Goal: Complete application form

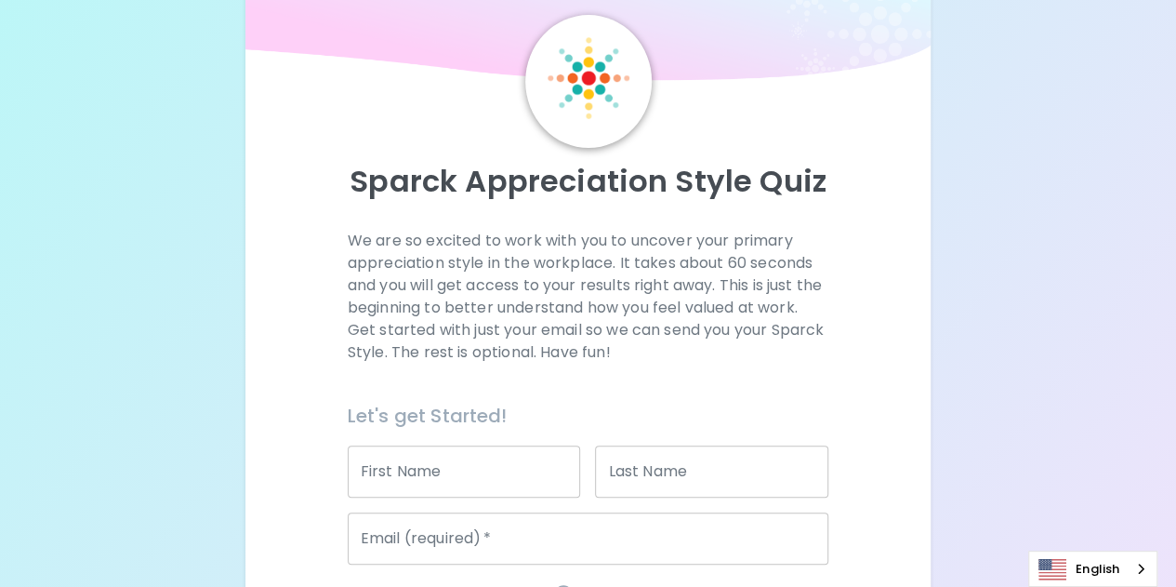
scroll to position [279, 0]
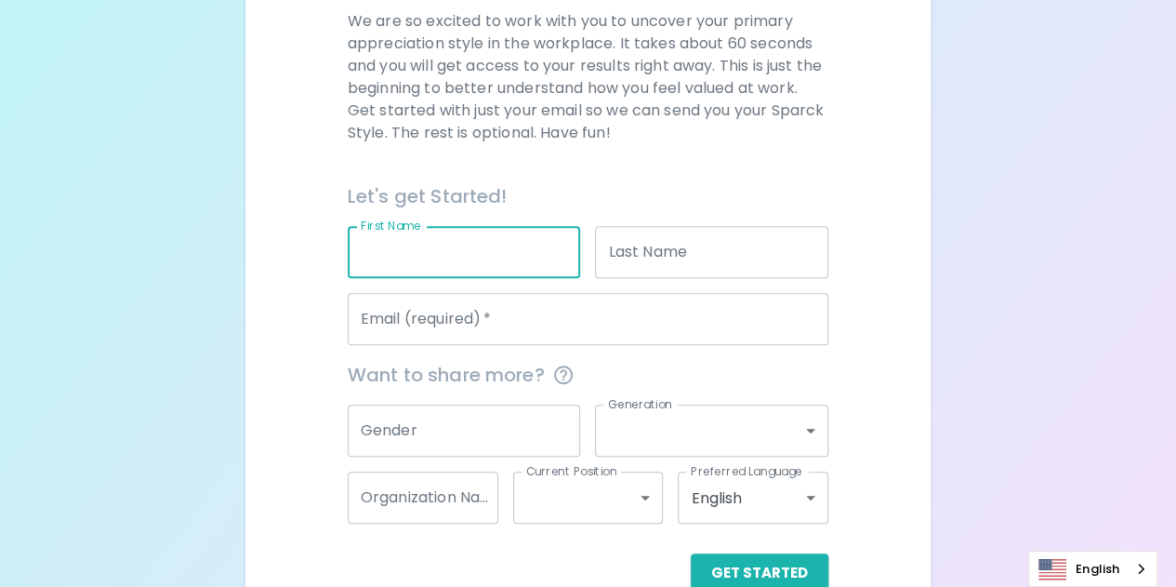
click at [488, 272] on input "First Name" at bounding box center [464, 252] width 233 height 52
type input "[PERSON_NAME]"
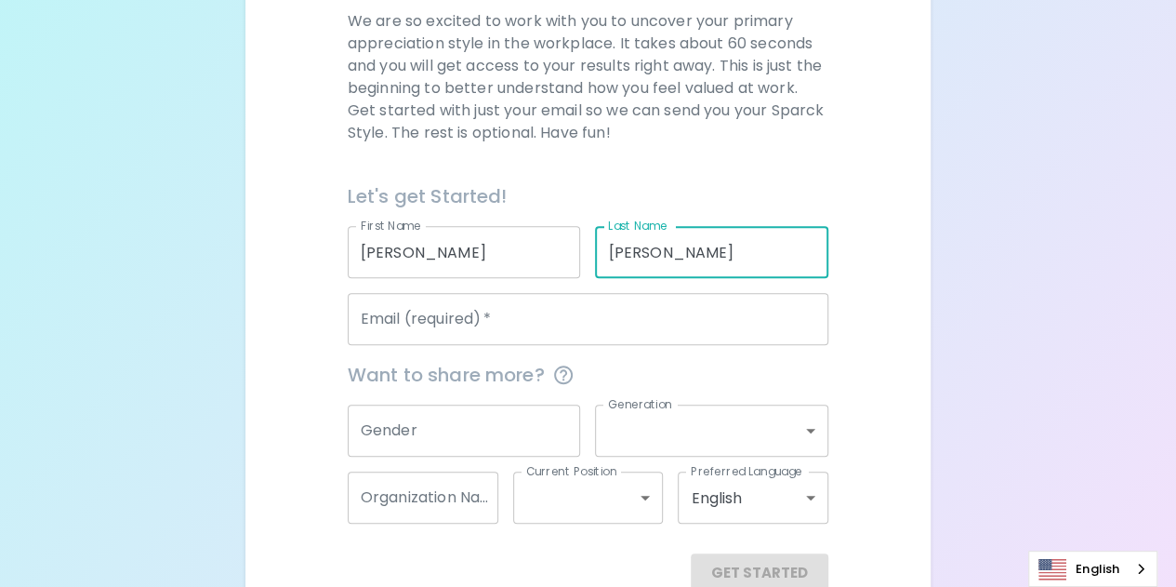
type input "[PERSON_NAME]"
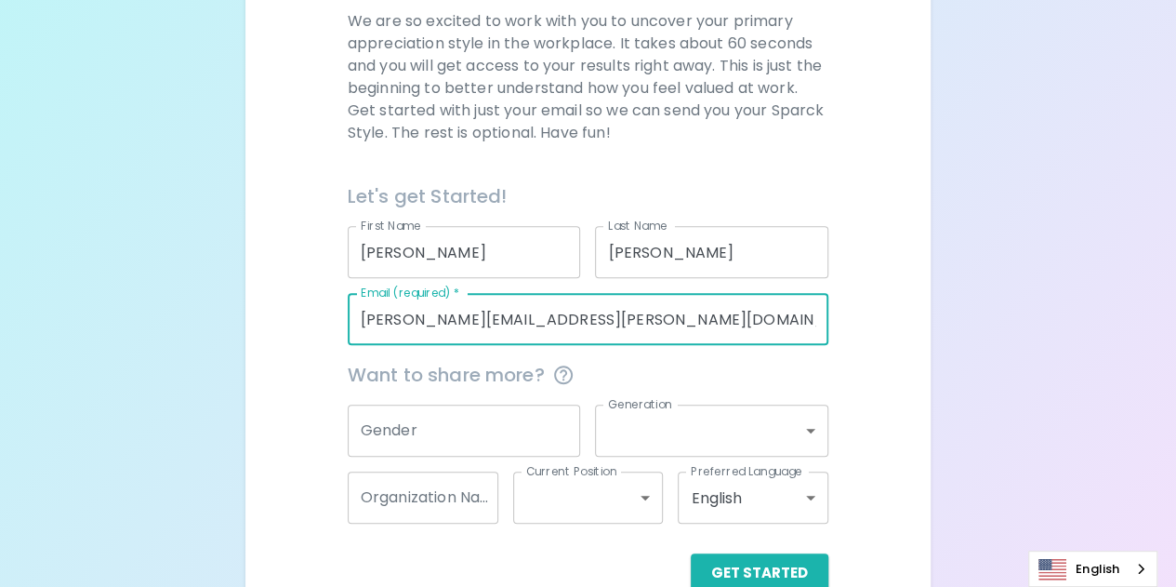
type input "[PERSON_NAME][EMAIL_ADDRESS][PERSON_NAME][DOMAIN_NAME]"
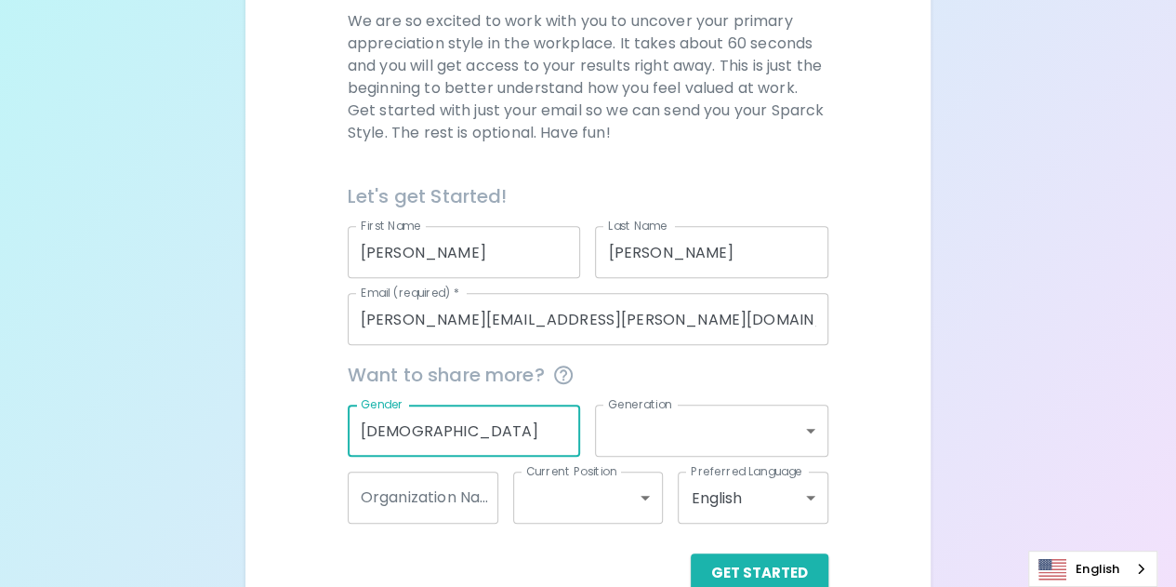
type input "[DEMOGRAPHIC_DATA]"
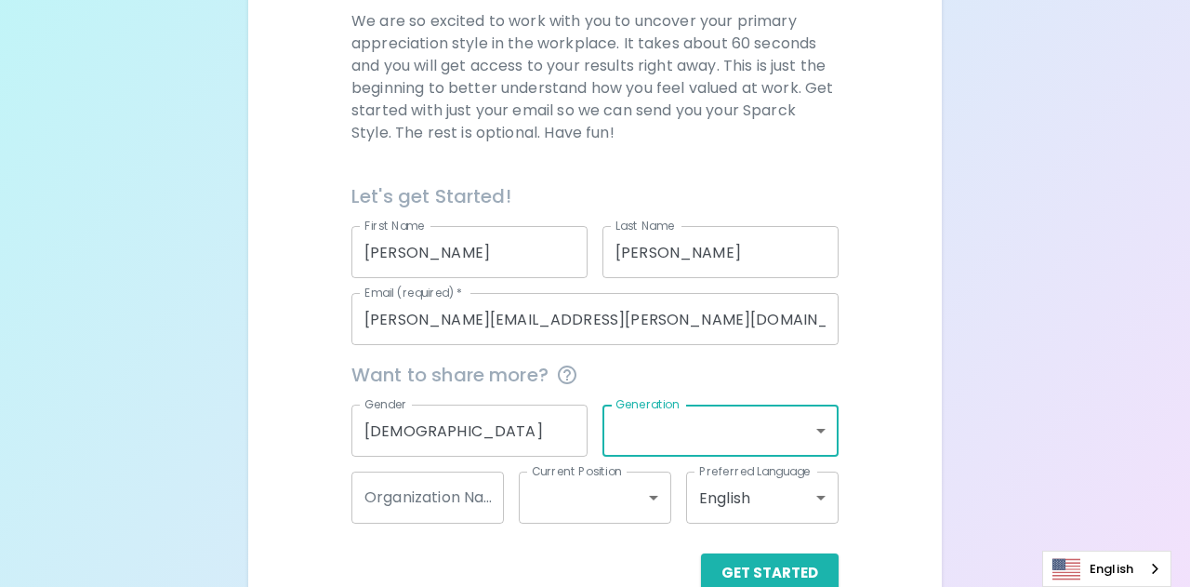
click at [810, 423] on body "Sparck Appreciation Style Quiz We are so excited to work with you to uncover yo…" at bounding box center [595, 189] width 1190 height 937
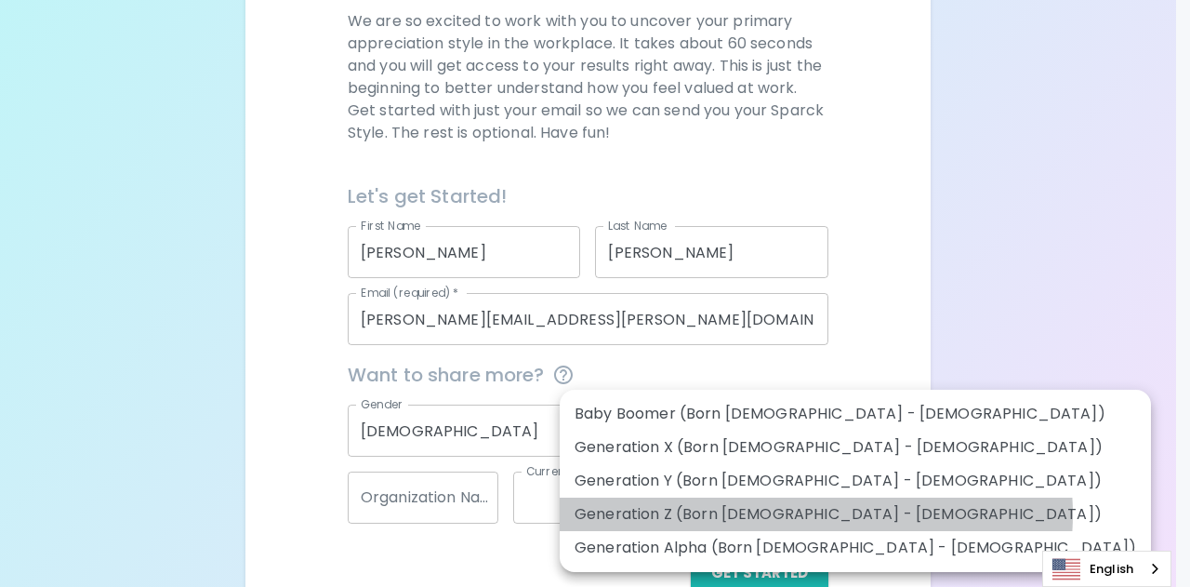
click at [815, 514] on li "Generation Z (Born [DEMOGRAPHIC_DATA] - [DEMOGRAPHIC_DATA])" at bounding box center [855, 513] width 591 height 33
type input "generation_z"
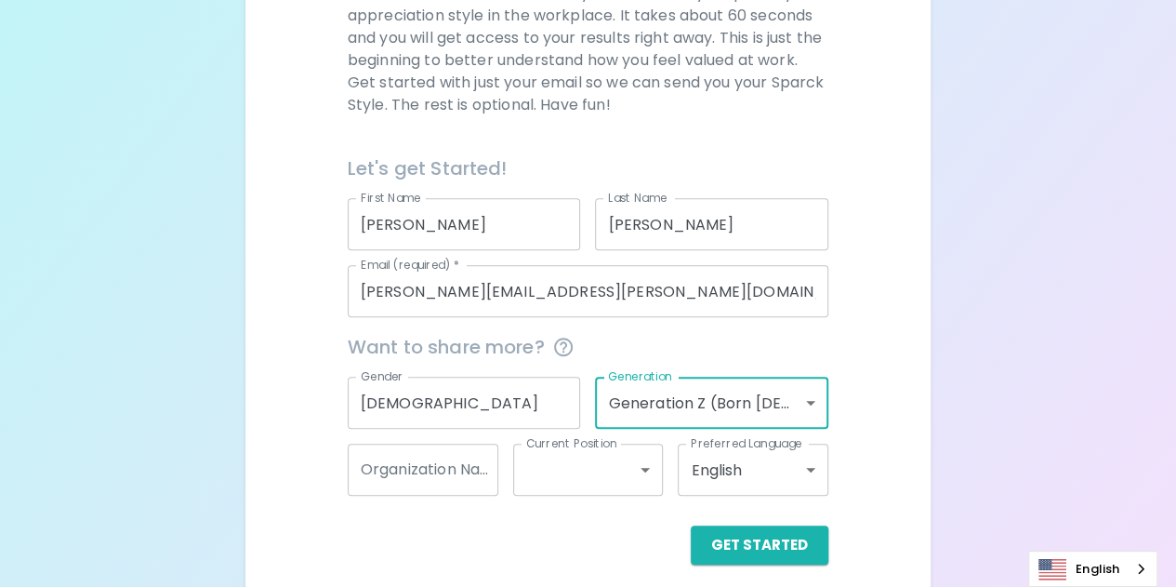
scroll to position [321, 0]
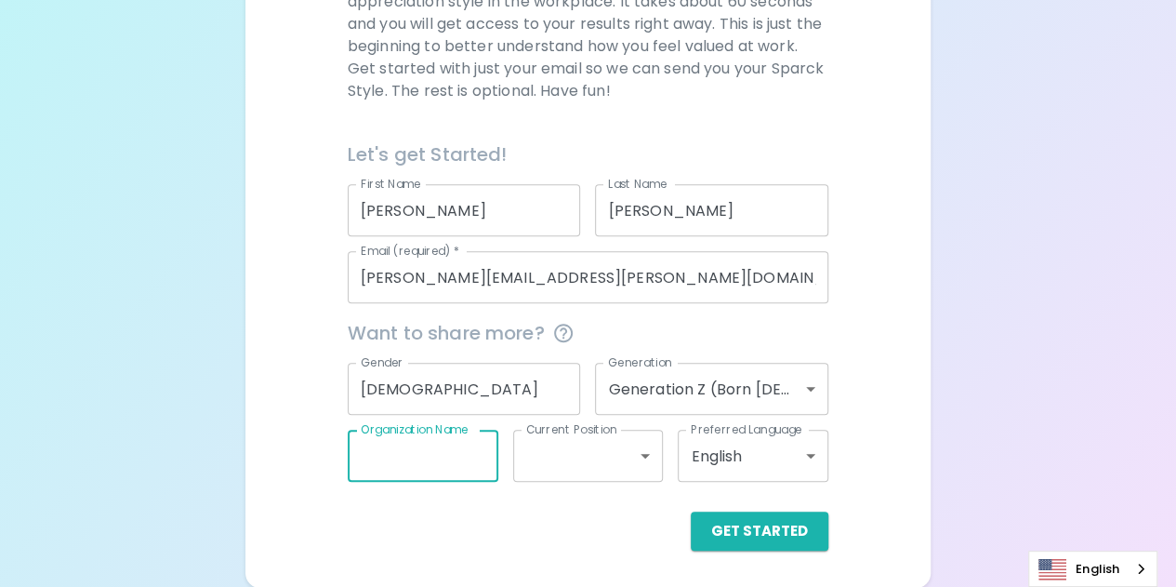
click at [449, 461] on input "Organization Name" at bounding box center [423, 455] width 151 height 52
click at [553, 464] on body "Sparck Appreciation Style Quiz We are so excited to work with you to uncover yo…" at bounding box center [588, 147] width 1176 height 937
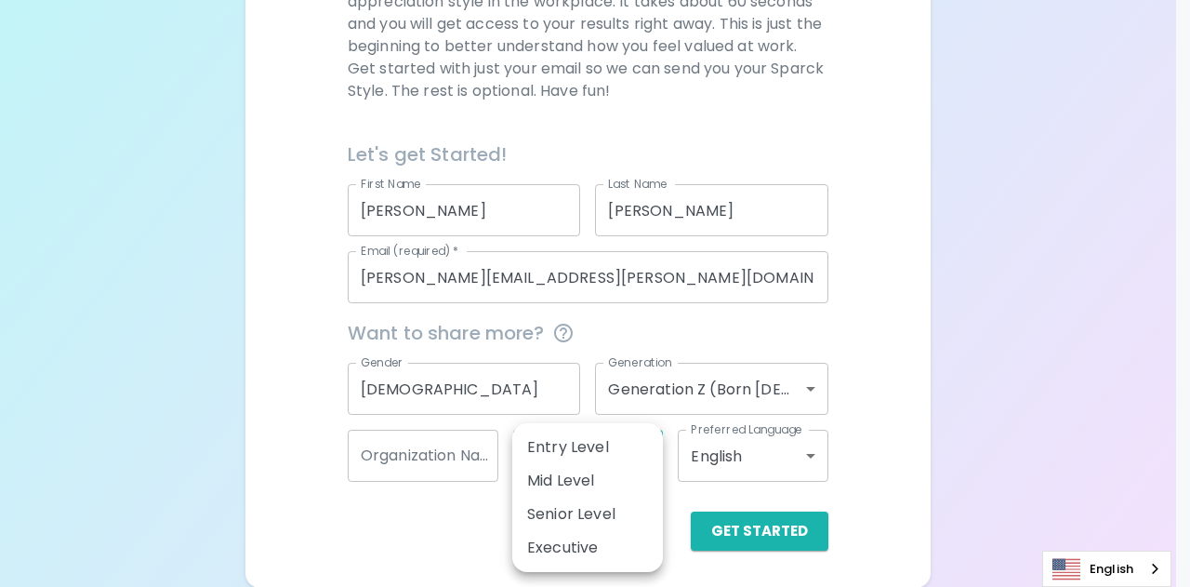
click at [588, 457] on li "Entry Level" at bounding box center [587, 446] width 151 height 33
type input "entry_level"
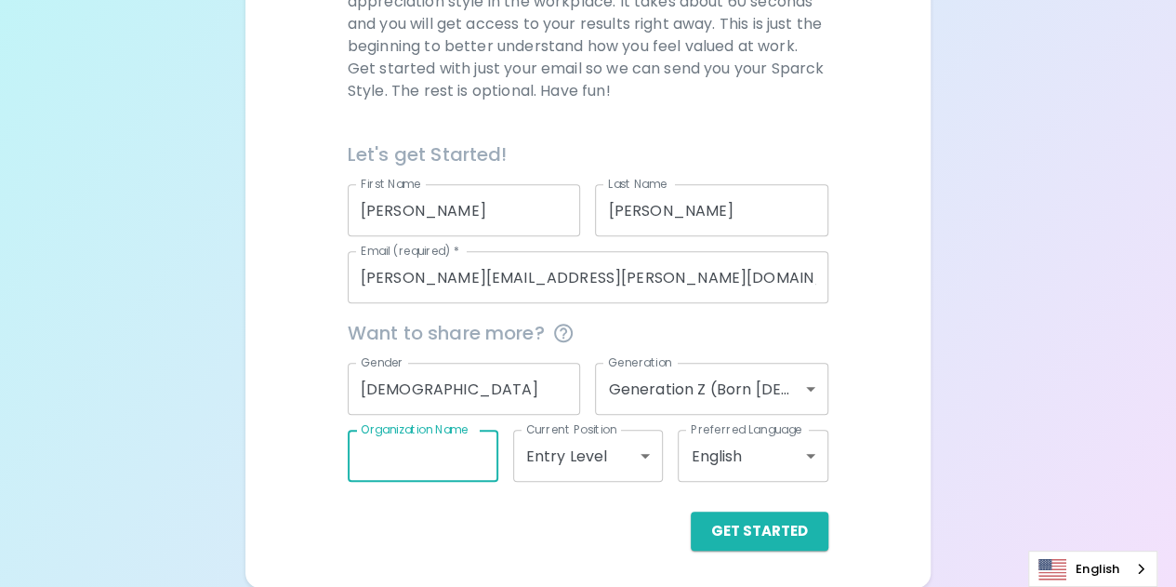
click at [399, 464] on input "Organization Name" at bounding box center [423, 455] width 151 height 52
type input "Prolink"
drag, startPoint x: 390, startPoint y: 458, endPoint x: 578, endPoint y: 522, distance: 199.0
click at [448, 495] on div "Get Started" at bounding box center [580, 516] width 495 height 69
click at [791, 535] on button "Get Started" at bounding box center [760, 530] width 138 height 39
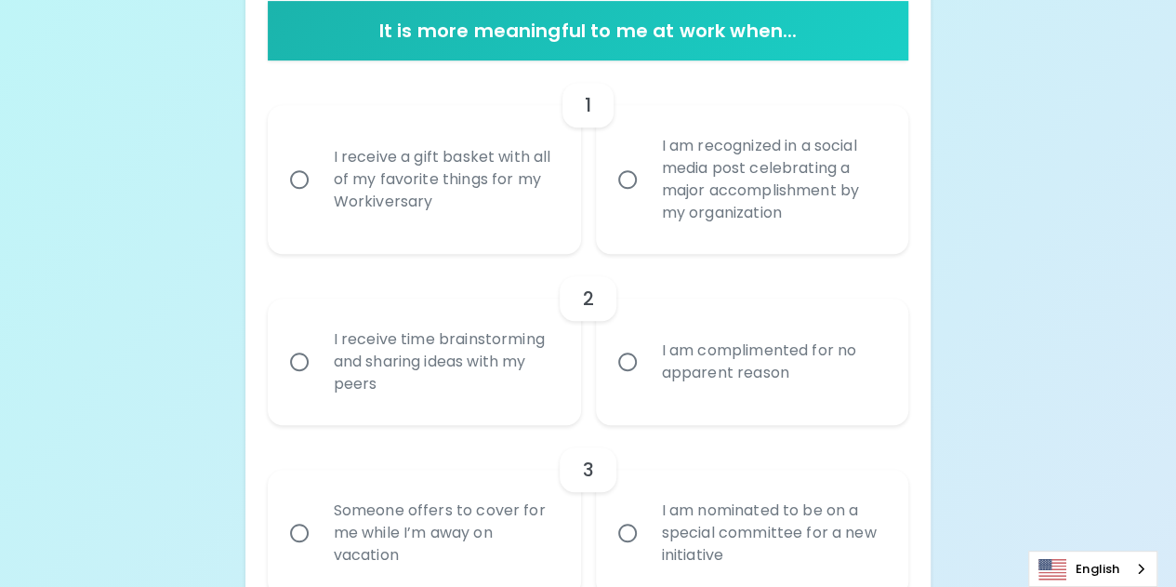
scroll to position [414, 0]
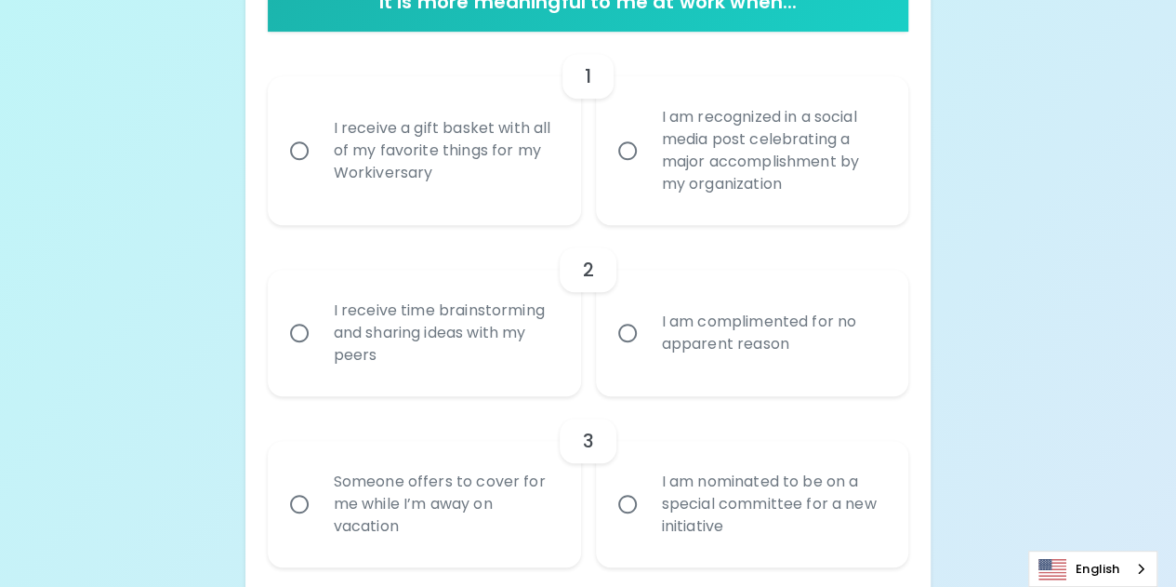
click at [390, 150] on div "I receive a gift basket with all of my favorite things for my Workiversary" at bounding box center [445, 151] width 252 height 112
click at [319, 150] on input "I receive a gift basket with all of my favorite things for my Workiversary" at bounding box center [299, 150] width 39 height 39
radio input "true"
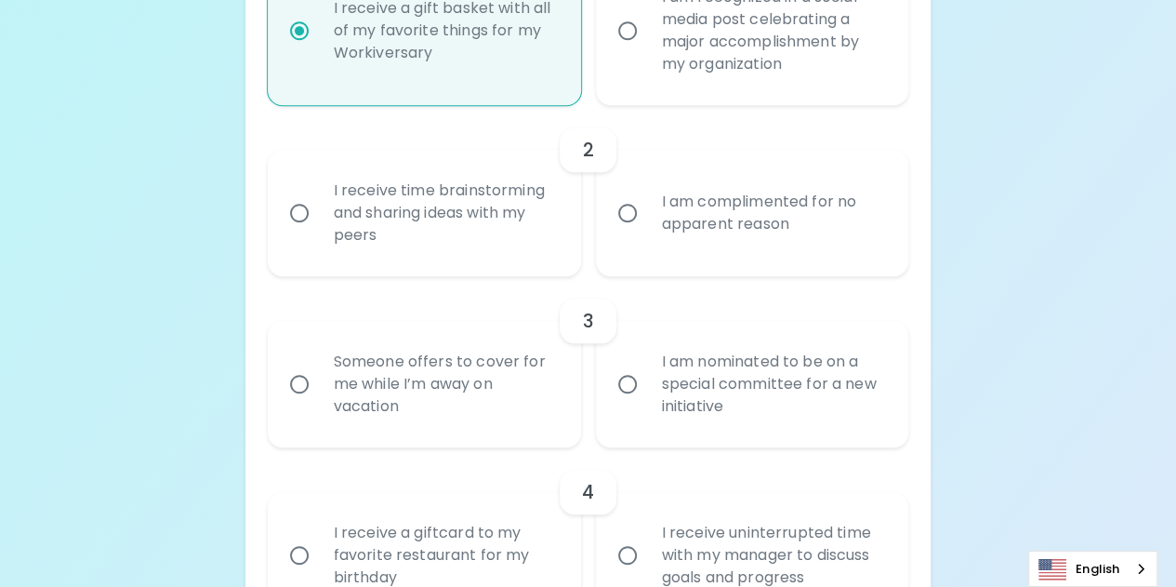
scroll to position [562, 0]
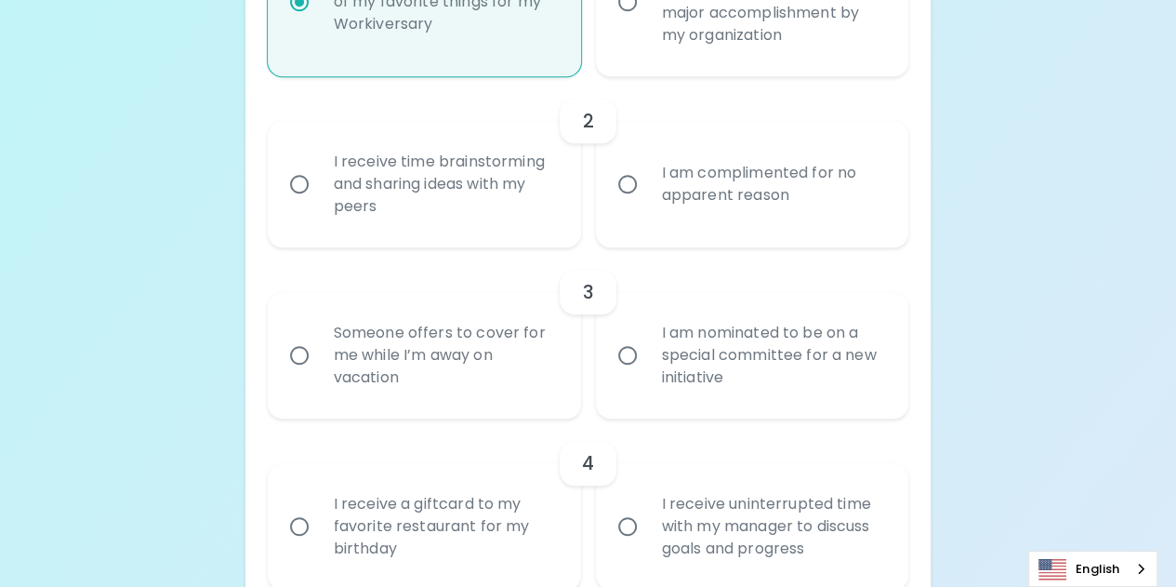
click at [450, 190] on div "I receive time brainstorming and sharing ideas with my peers" at bounding box center [445, 184] width 252 height 112
click at [319, 190] on input "I receive time brainstorming and sharing ideas with my peers" at bounding box center [299, 184] width 39 height 39
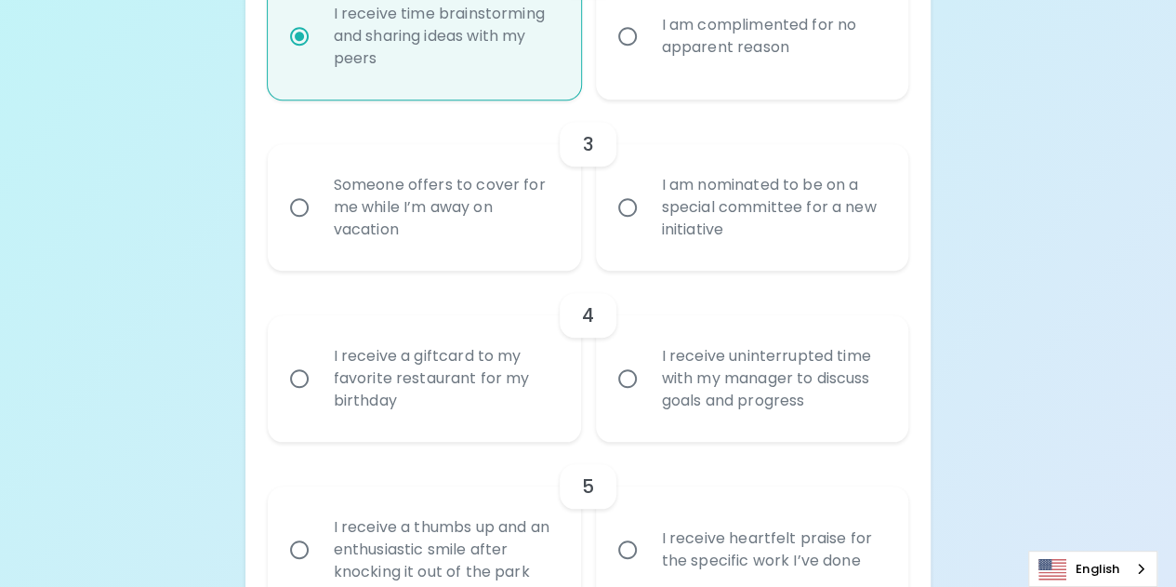
scroll to position [711, 0]
radio input "true"
click at [499, 204] on div "Someone offers to cover for me while I’m away on vacation" at bounding box center [445, 207] width 252 height 112
click at [319, 204] on input "Someone offers to cover for me while I’m away on vacation" at bounding box center [299, 206] width 39 height 39
radio input "false"
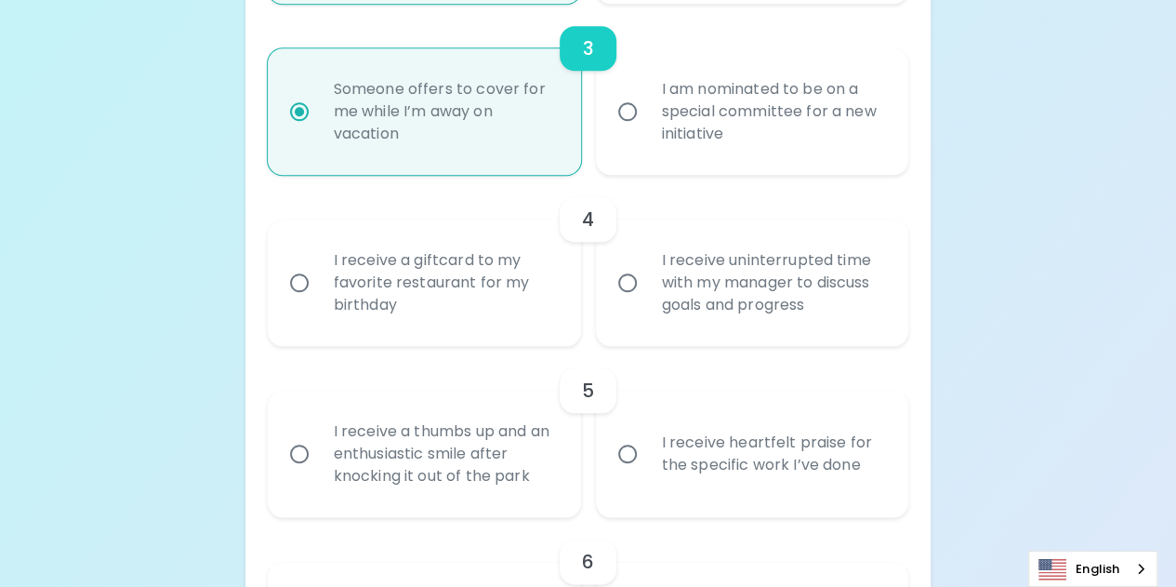
scroll to position [767, 0]
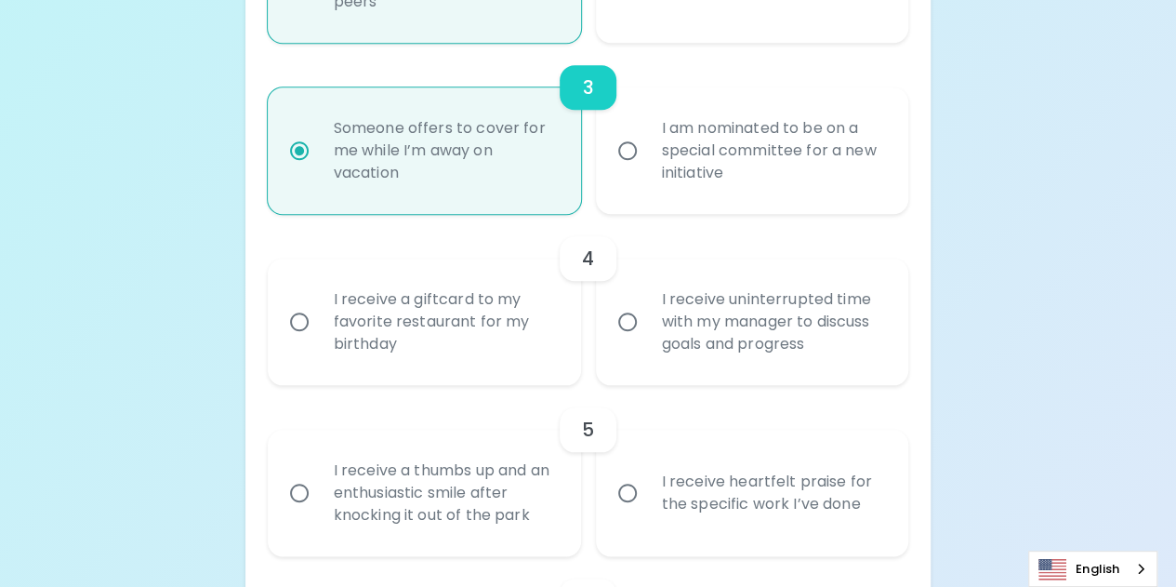
radio input "true"
click at [695, 165] on div "I am nominated to be on a special committee for a new initiative" at bounding box center [773, 151] width 252 height 112
click at [647, 165] on input "I am nominated to be on a special committee for a new initiative" at bounding box center [627, 150] width 39 height 39
radio input "false"
radio input "true"
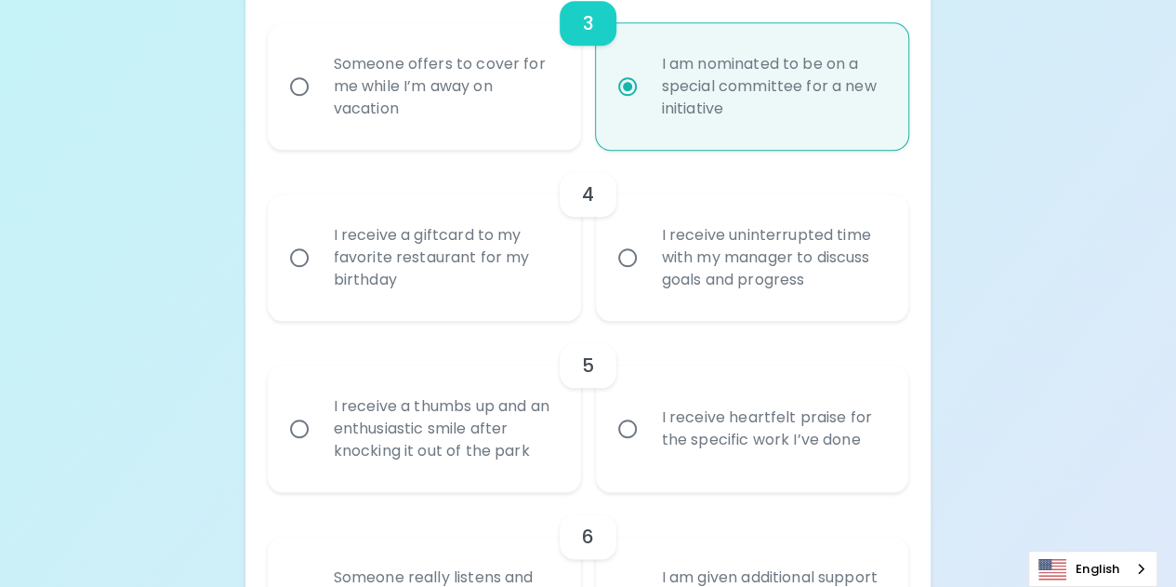
scroll to position [860, 0]
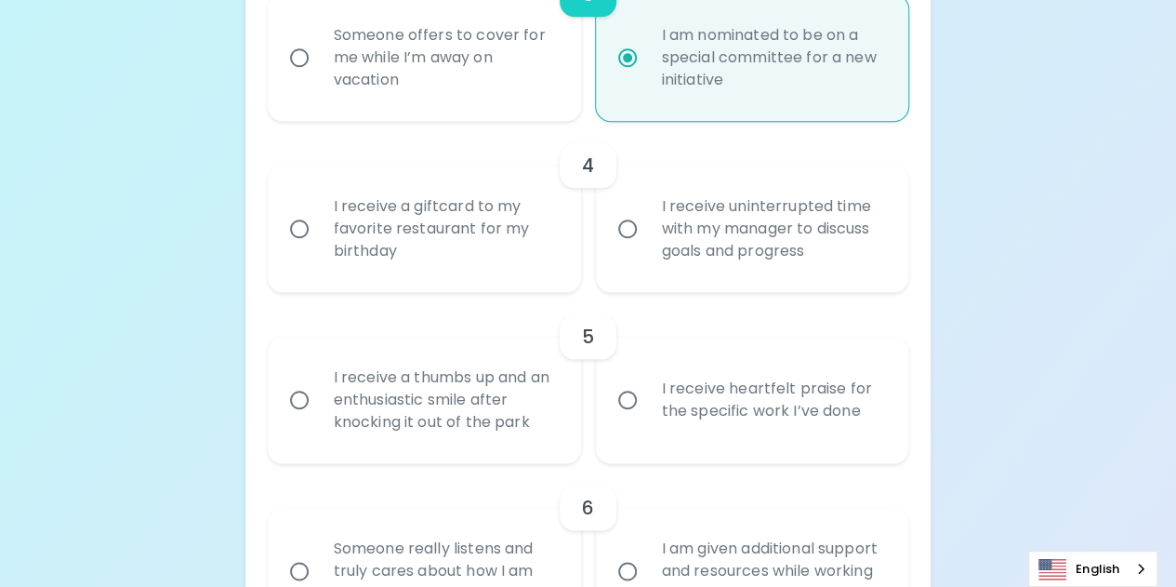
radio input "true"
drag, startPoint x: 697, startPoint y: 224, endPoint x: 708, endPoint y: 218, distance: 12.5
click at [708, 218] on div "I receive uninterrupted time with my manager to discuss goals and progress" at bounding box center [773, 229] width 252 height 112
click at [653, 245] on div "I receive uninterrupted time with my manager to discuss goals and progress" at bounding box center [773, 229] width 252 height 112
click at [647, 245] on input "I receive uninterrupted time with my manager to discuss goals and progress" at bounding box center [627, 228] width 39 height 39
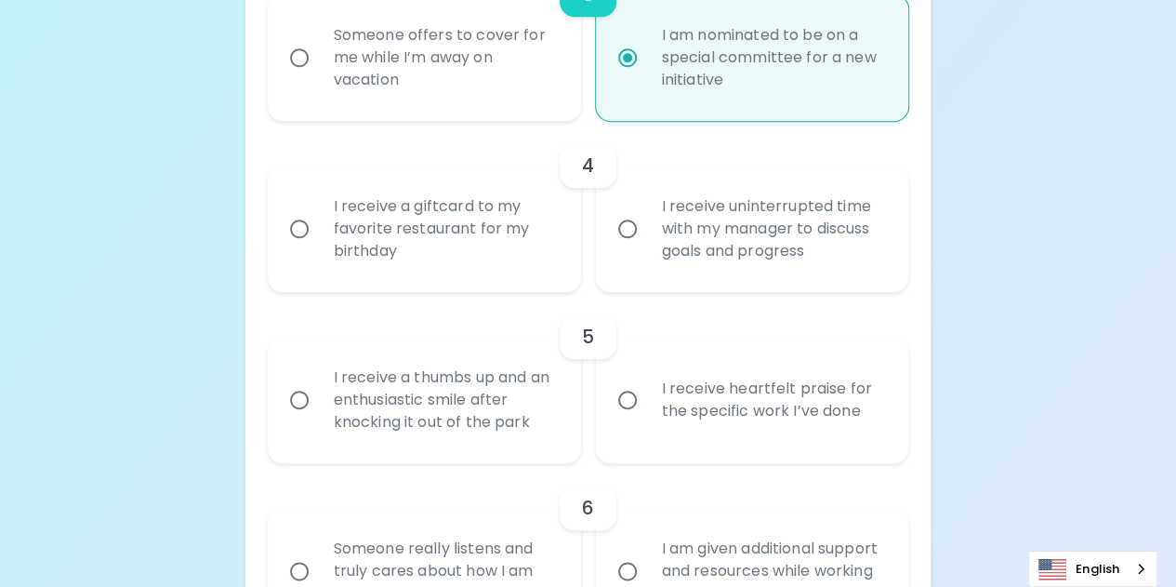
radio input "false"
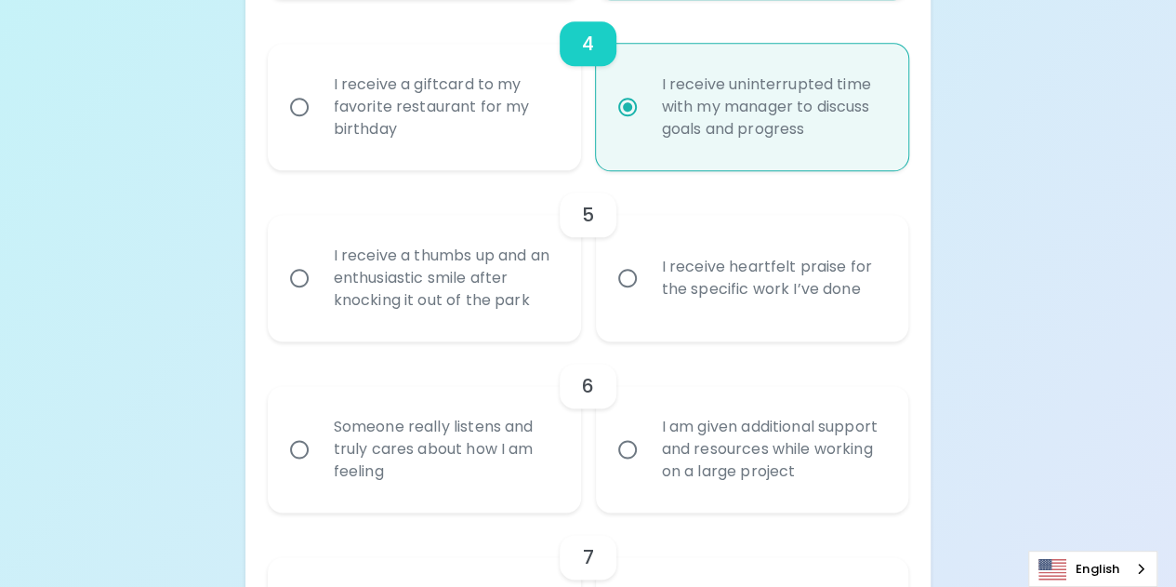
scroll to position [1009, 0]
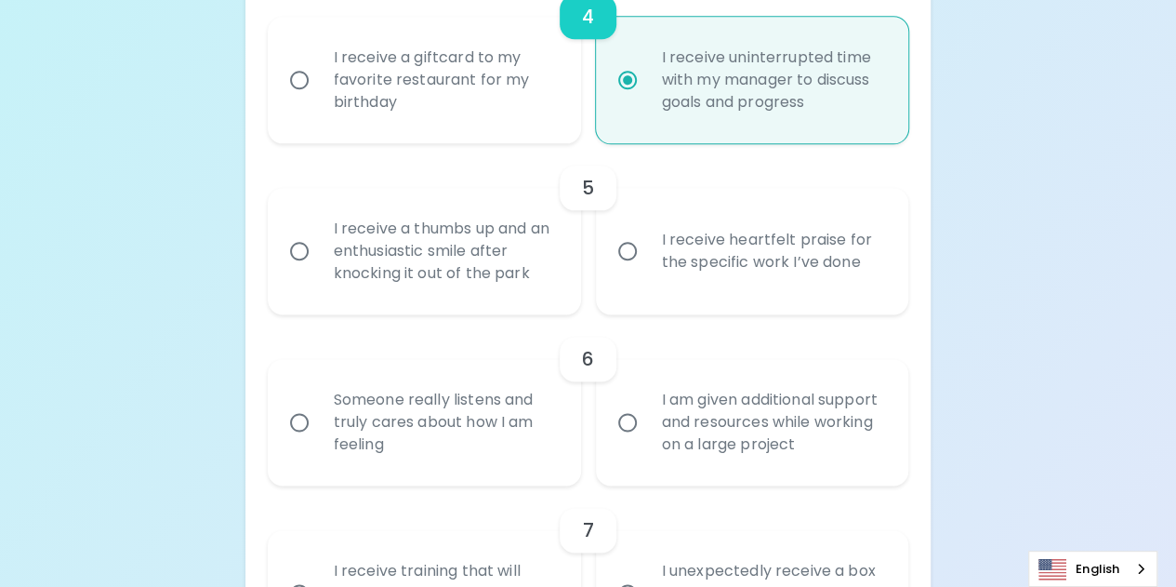
radio input "true"
click at [666, 258] on div "I receive heartfelt praise for the specific work I’ve done" at bounding box center [773, 250] width 252 height 89
click at [647, 258] on input "I receive heartfelt praise for the specific work I’ve done" at bounding box center [627, 250] width 39 height 39
radio input "false"
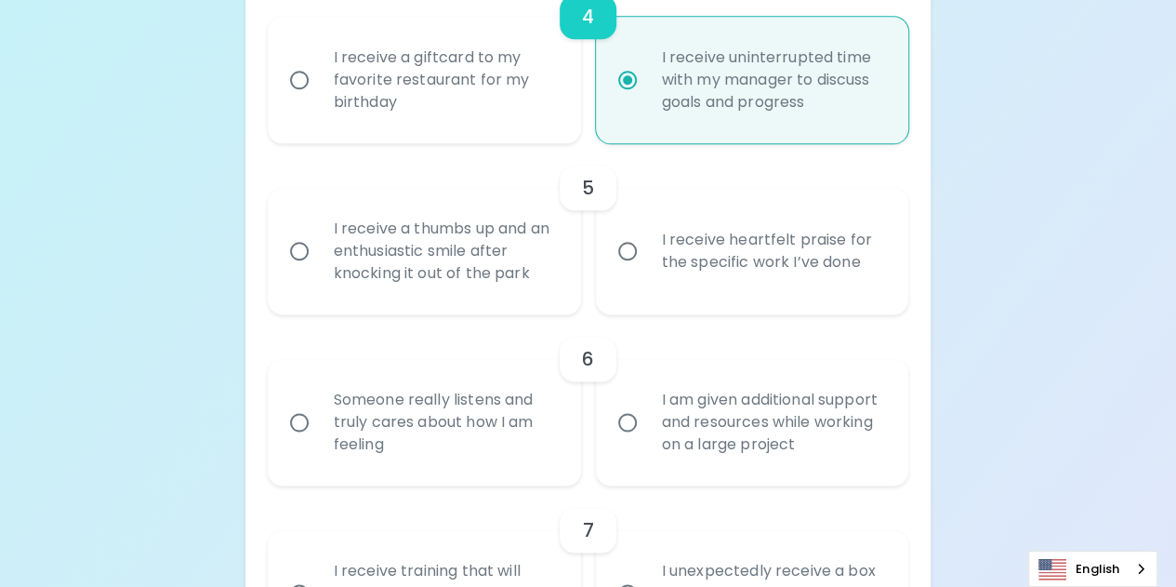
radio input "false"
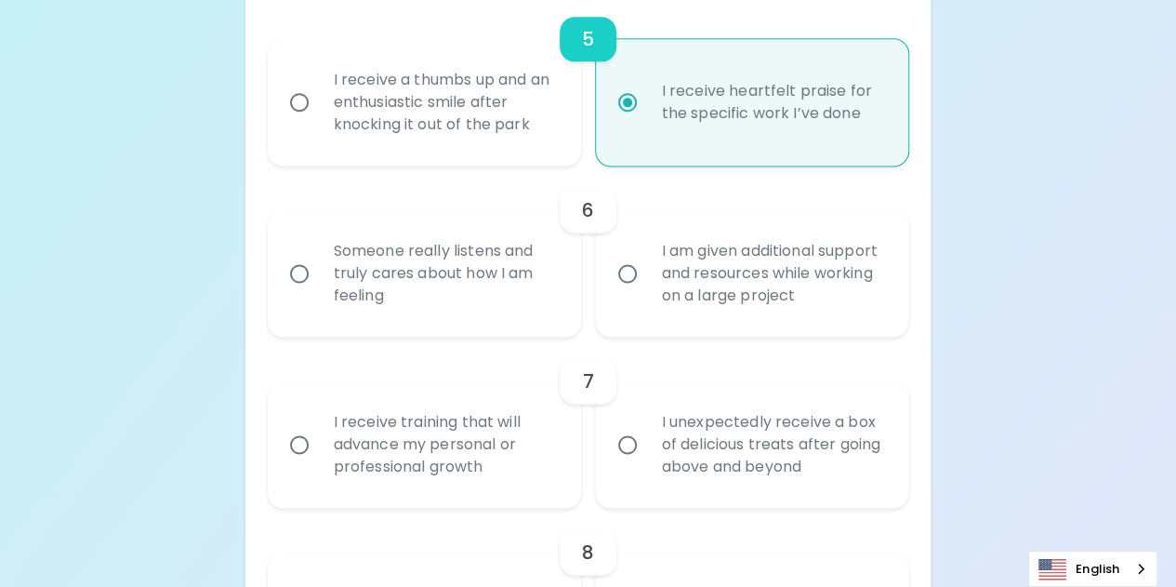
scroll to position [1250, 0]
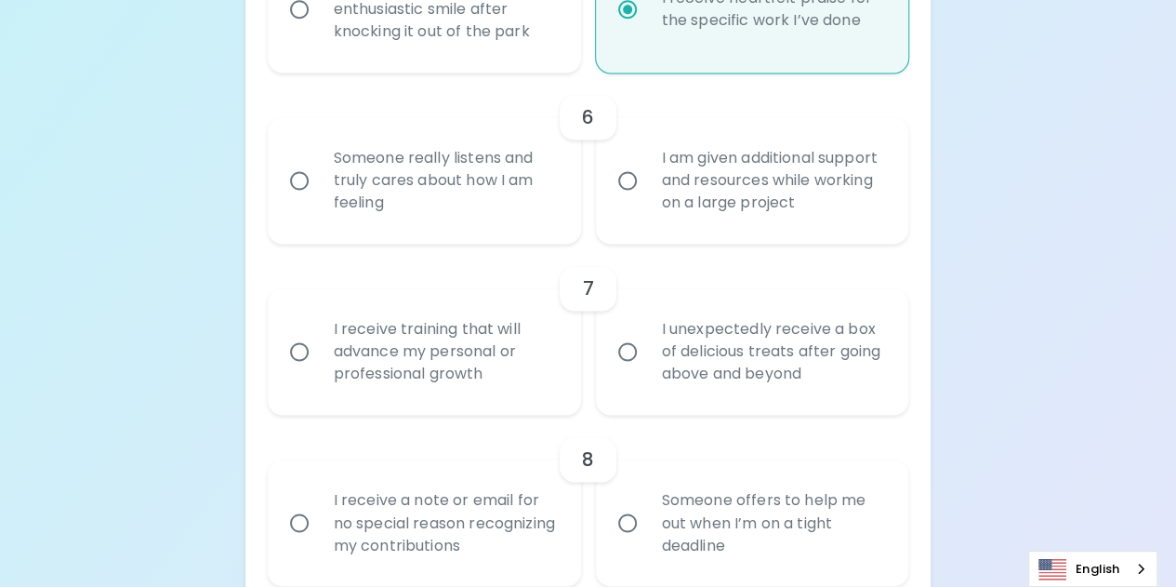
radio input "true"
click at [725, 200] on div "I am given additional support and resources while working on a large project" at bounding box center [773, 181] width 252 height 112
click at [647, 200] on input "I am given additional support and resources while working on a large project" at bounding box center [627, 180] width 39 height 39
radio input "false"
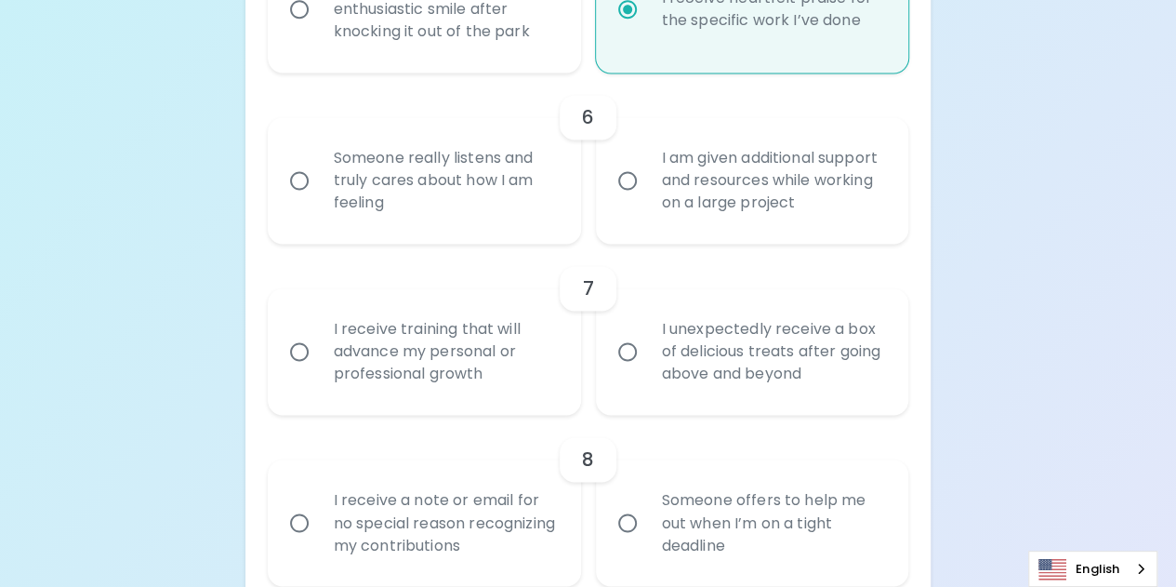
radio input "false"
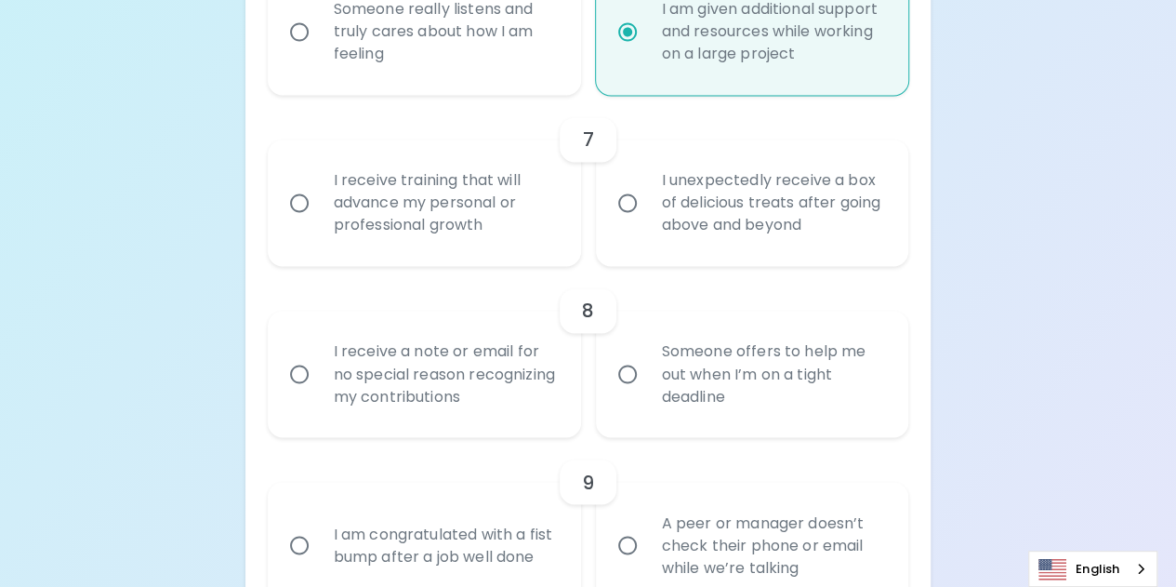
scroll to position [1306, 0]
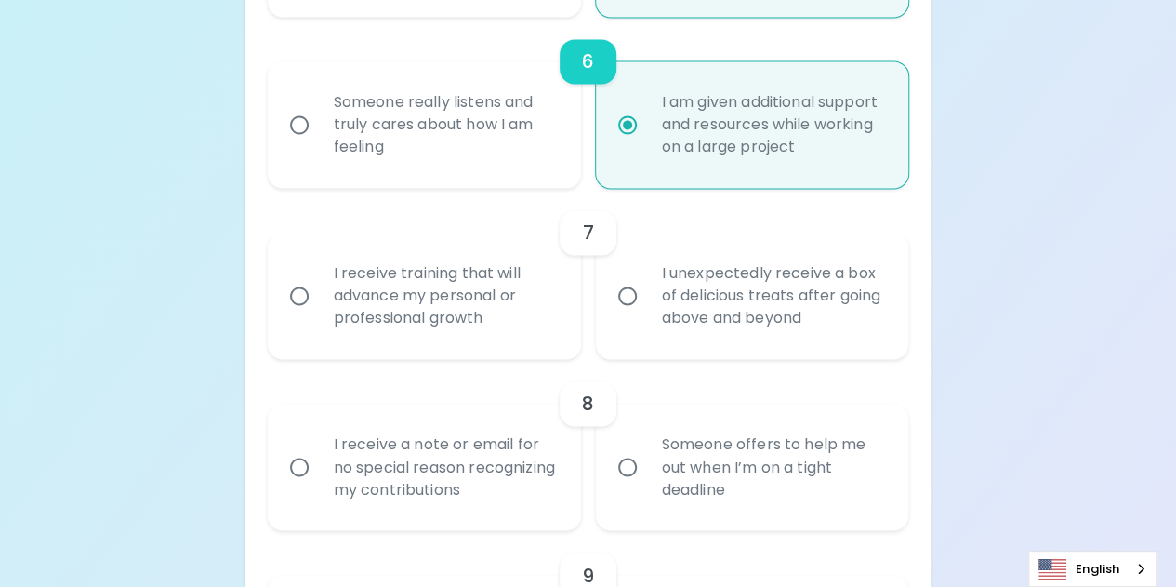
radio input "true"
click at [479, 296] on div "I receive training that will advance my personal or professional growth" at bounding box center [445, 296] width 252 height 112
click at [319, 296] on input "I receive training that will advance my personal or professional growth" at bounding box center [299, 295] width 39 height 39
radio input "false"
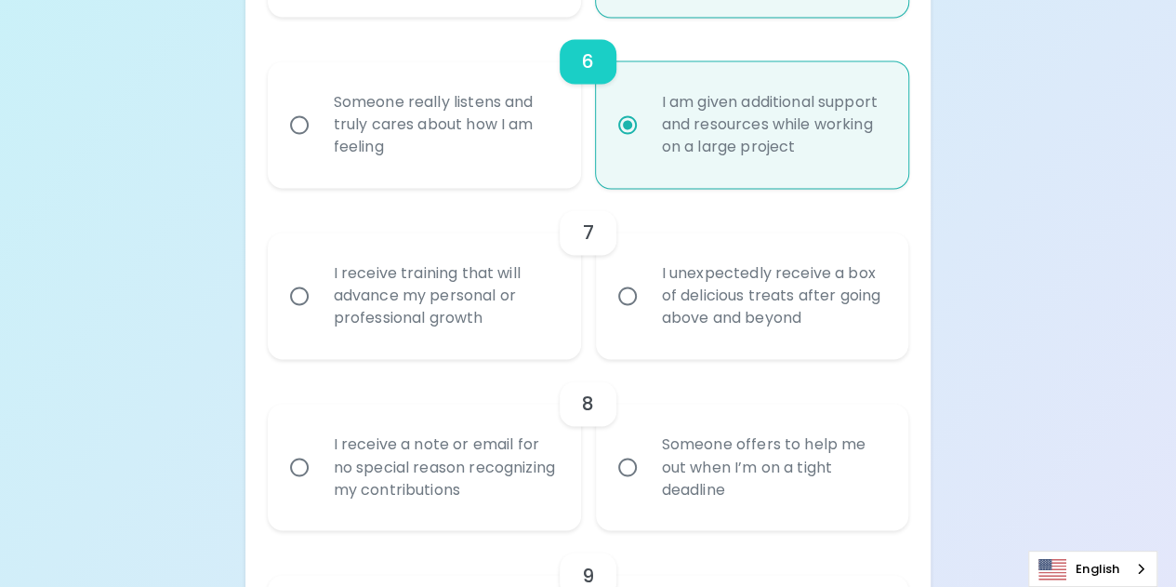
radio input "false"
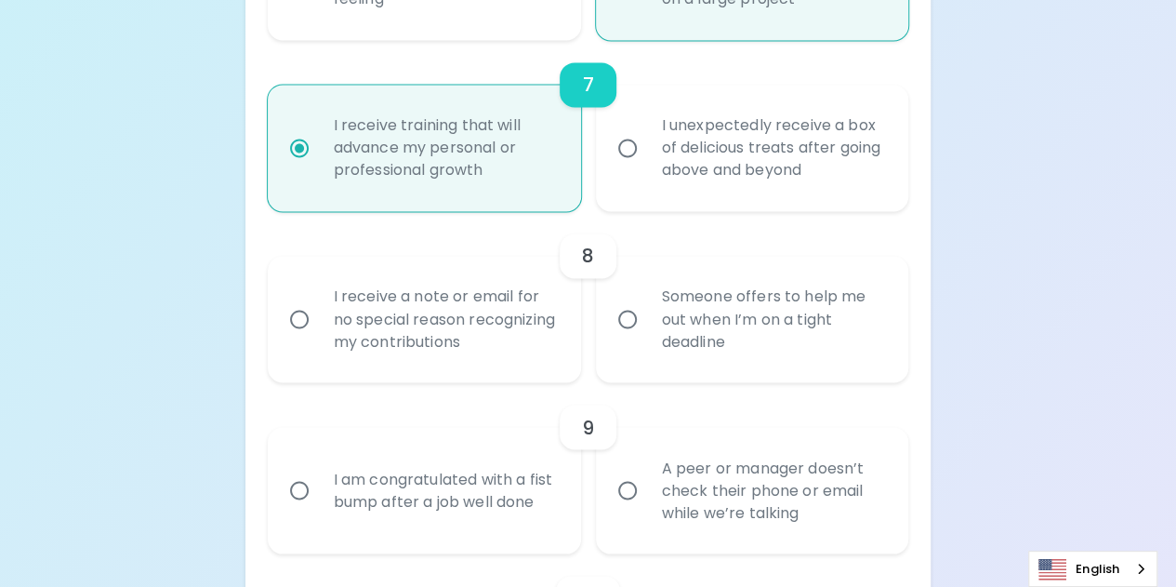
scroll to position [1455, 0]
radio input "true"
click at [689, 308] on div "Someone offers to help me out when I’m on a tight deadline" at bounding box center [773, 318] width 252 height 112
click at [647, 308] on input "Someone offers to help me out when I’m on a tight deadline" at bounding box center [627, 317] width 39 height 39
radio input "false"
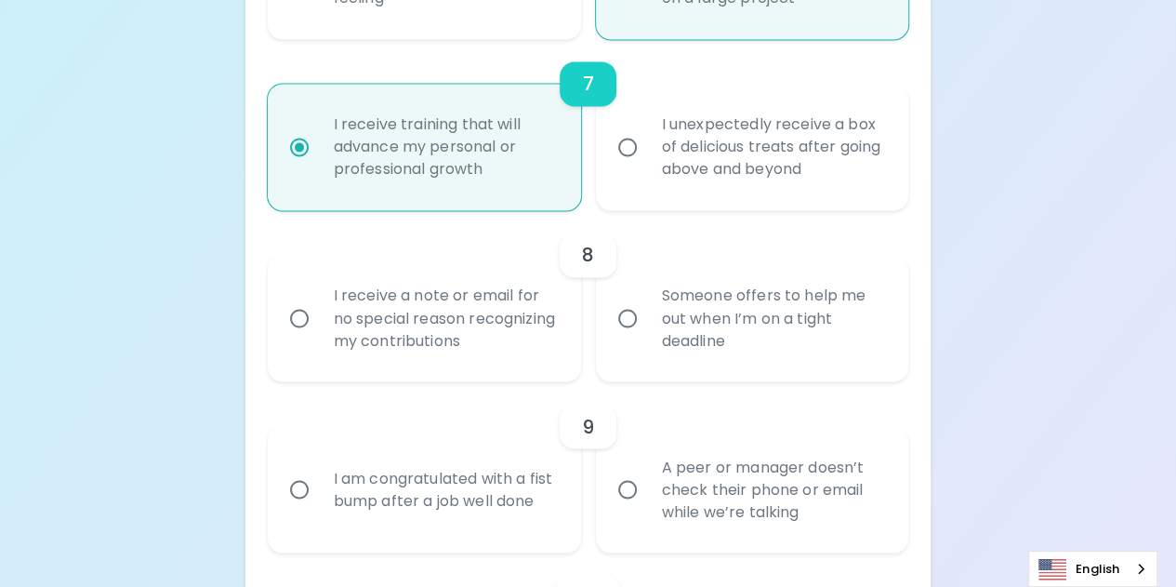
radio input "false"
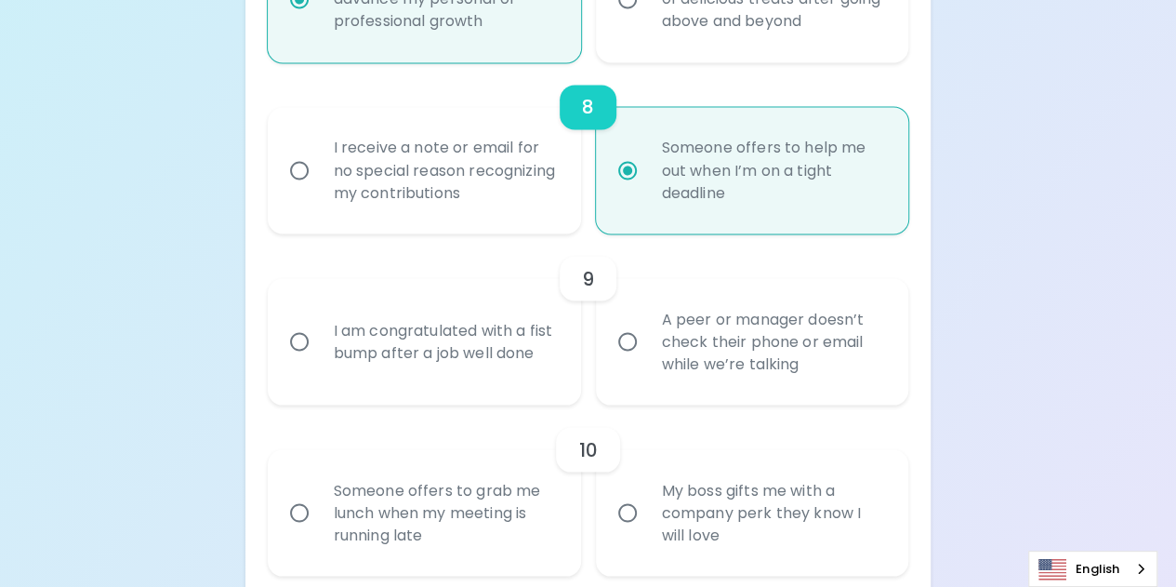
scroll to position [1604, 0]
radio input "true"
click at [491, 332] on div "I am congratulated with a fist bump after a job well done" at bounding box center [445, 340] width 252 height 89
click at [319, 332] on input "I am congratulated with a fist bump after a job well done" at bounding box center [299, 340] width 39 height 39
radio input "false"
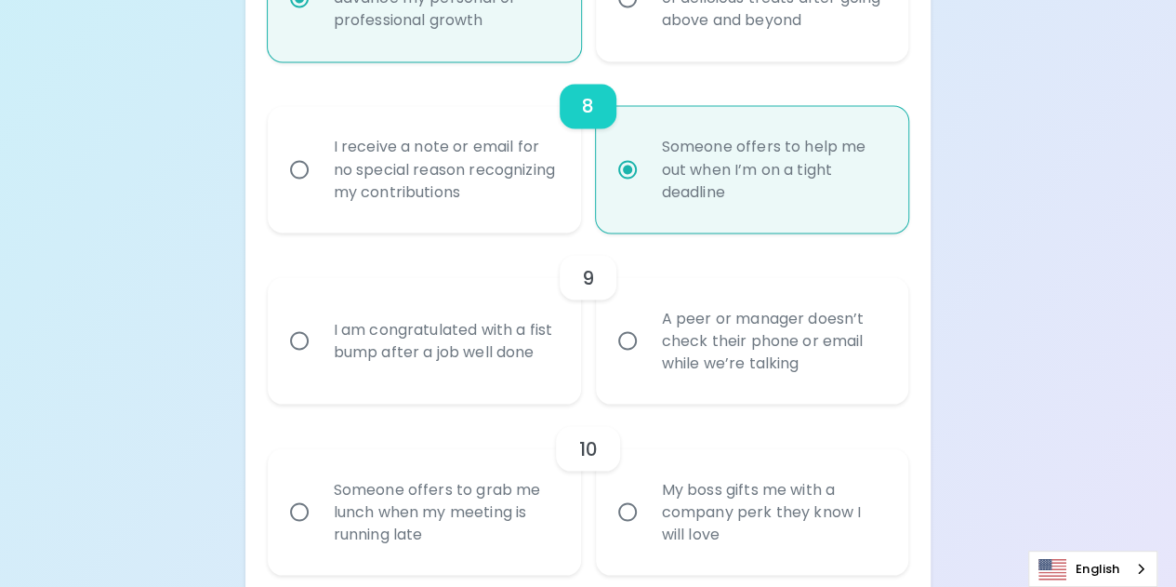
radio input "false"
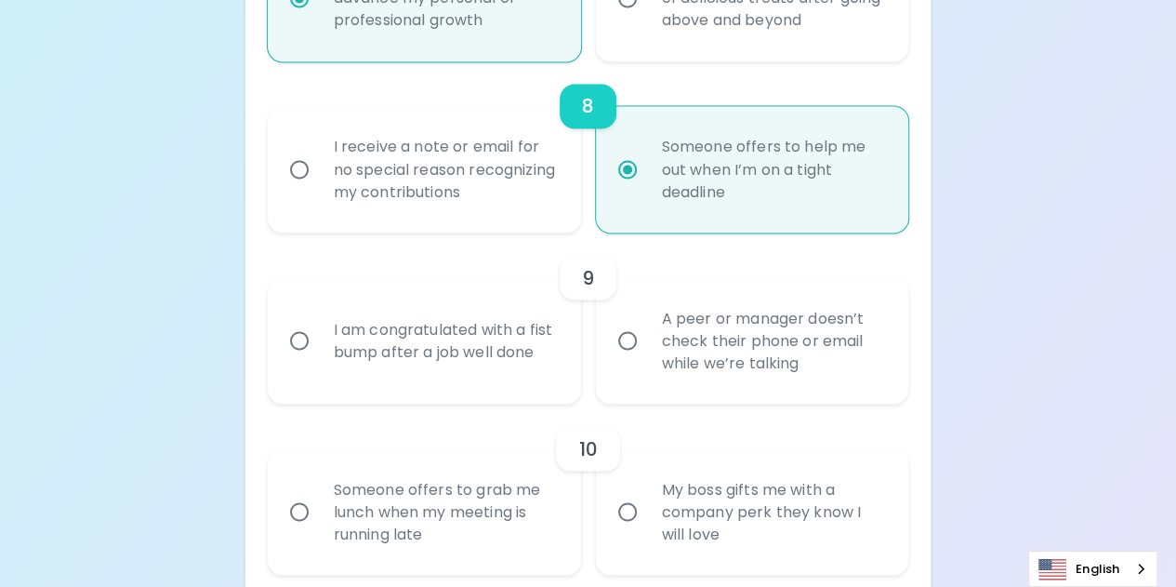
radio input "false"
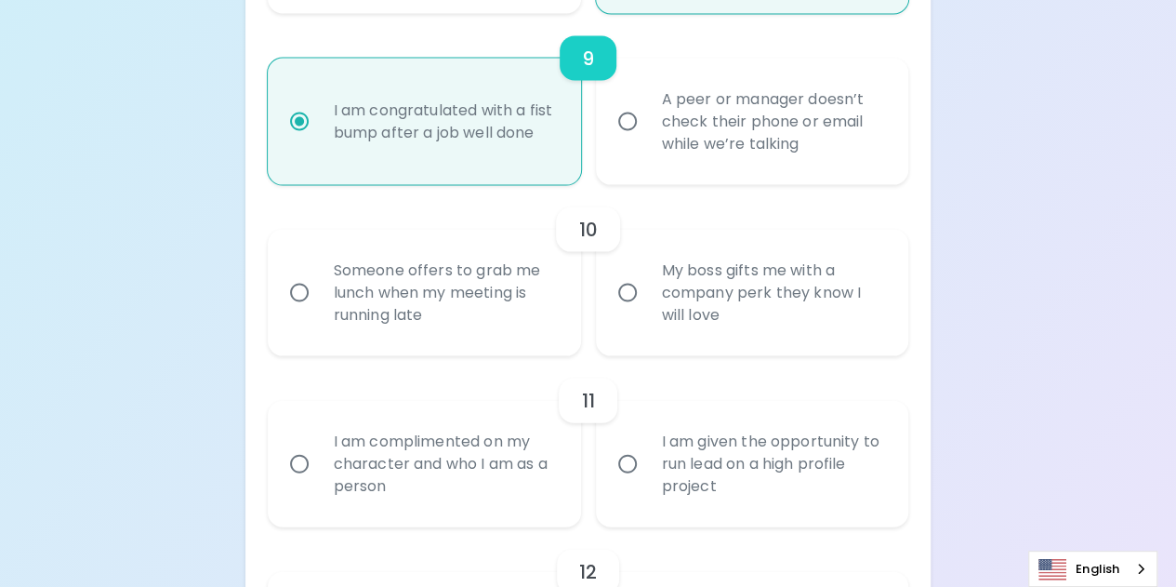
scroll to position [1752, 0]
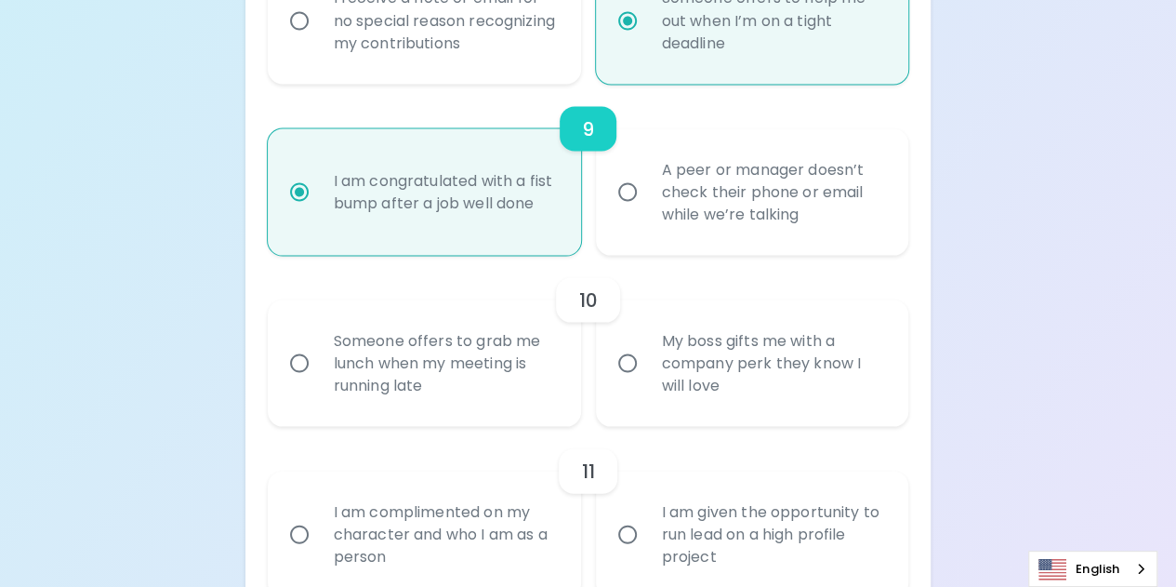
radio input "true"
click at [436, 365] on div "Someone offers to grab me lunch when my meeting is running late" at bounding box center [445, 363] width 252 height 112
click at [319, 365] on input "Someone offers to grab me lunch when my meeting is running late" at bounding box center [299, 362] width 39 height 39
radio input "false"
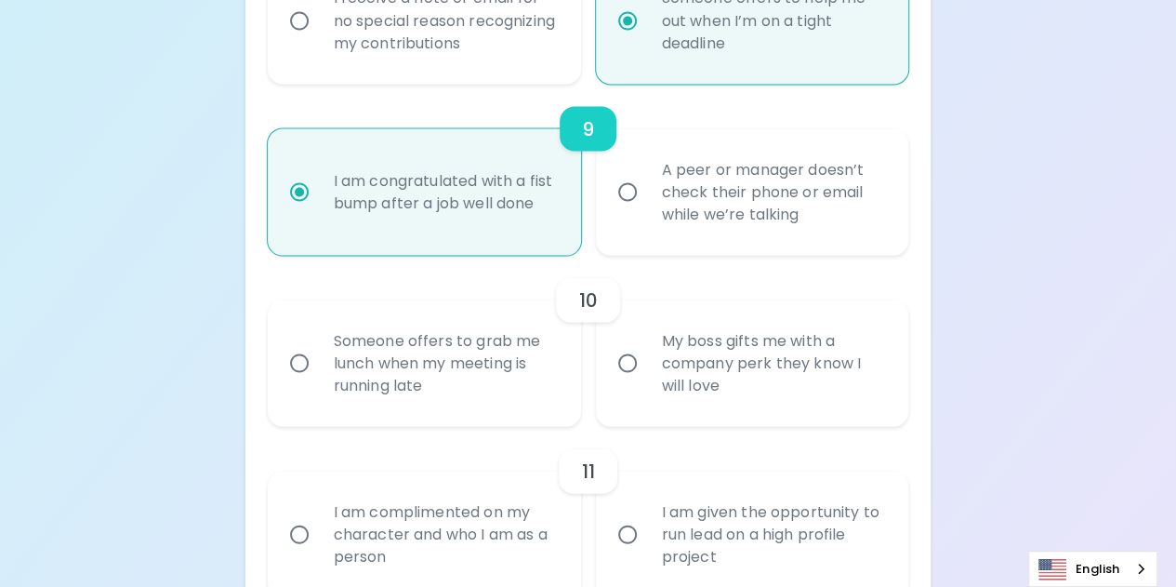
radio input "false"
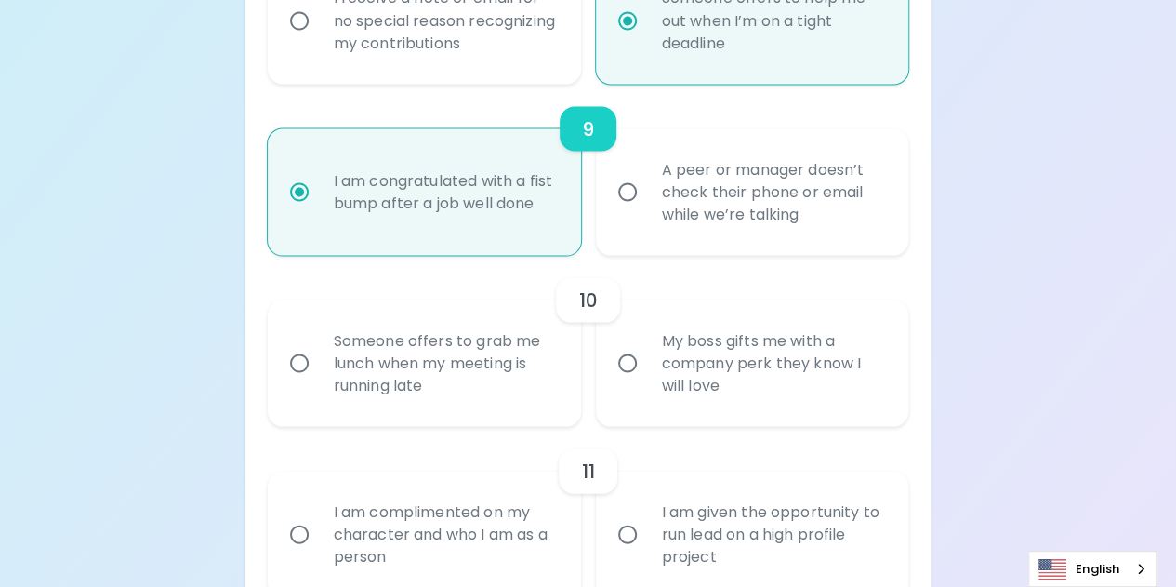
radio input "false"
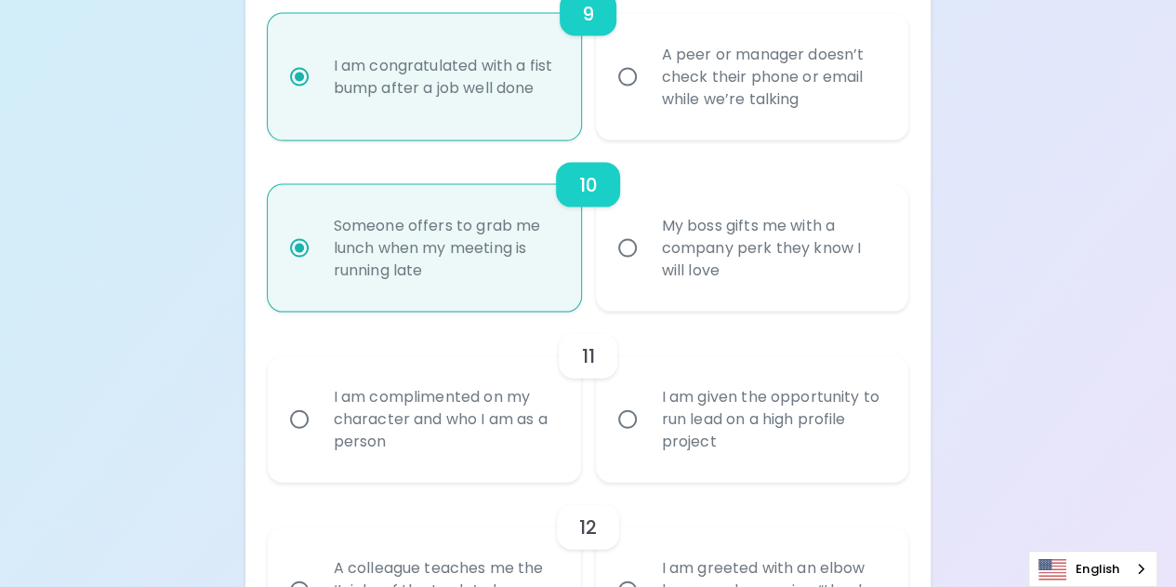
scroll to position [1808, 0]
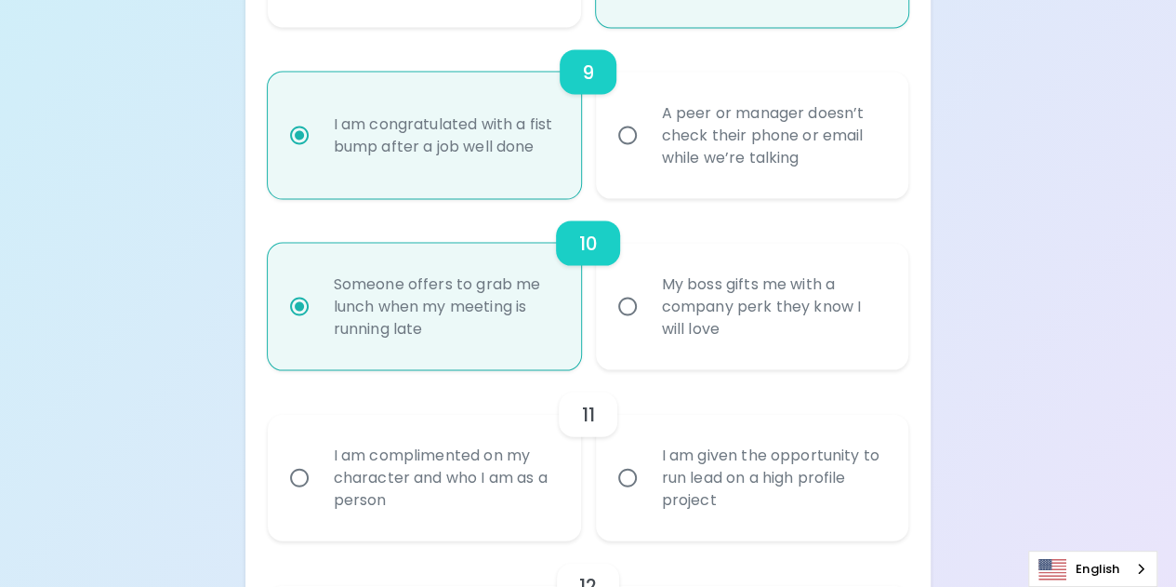
radio input "true"
click at [714, 144] on div "A peer or manager doesn’t check their phone or email while we’re talking" at bounding box center [773, 136] width 252 height 112
click at [647, 144] on input "A peer or manager doesn’t check their phone or email while we’re talking" at bounding box center [627, 135] width 39 height 39
radio input "false"
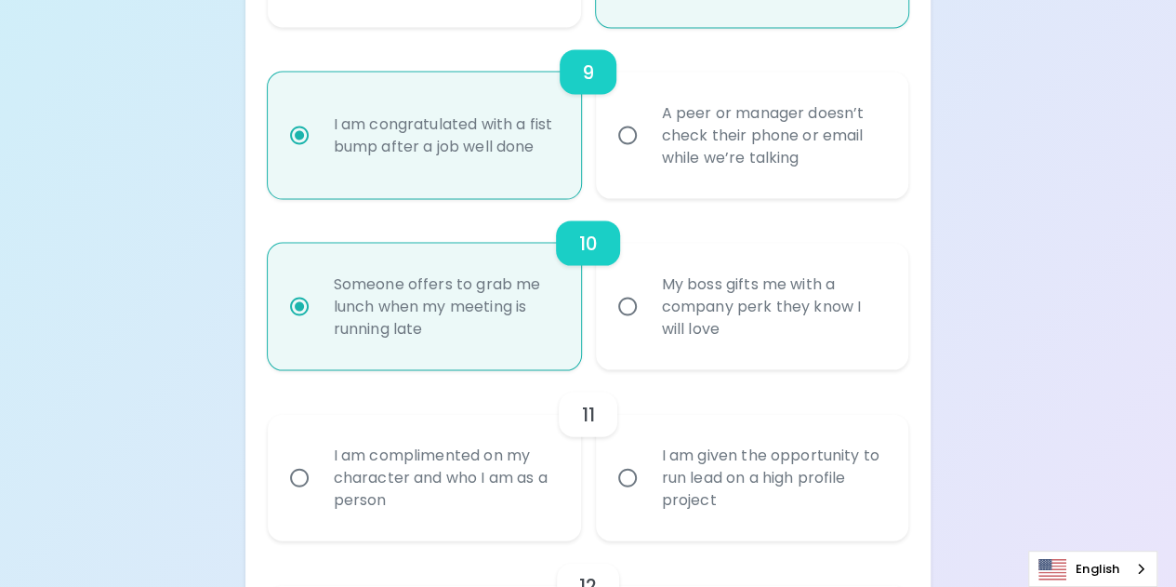
radio input "false"
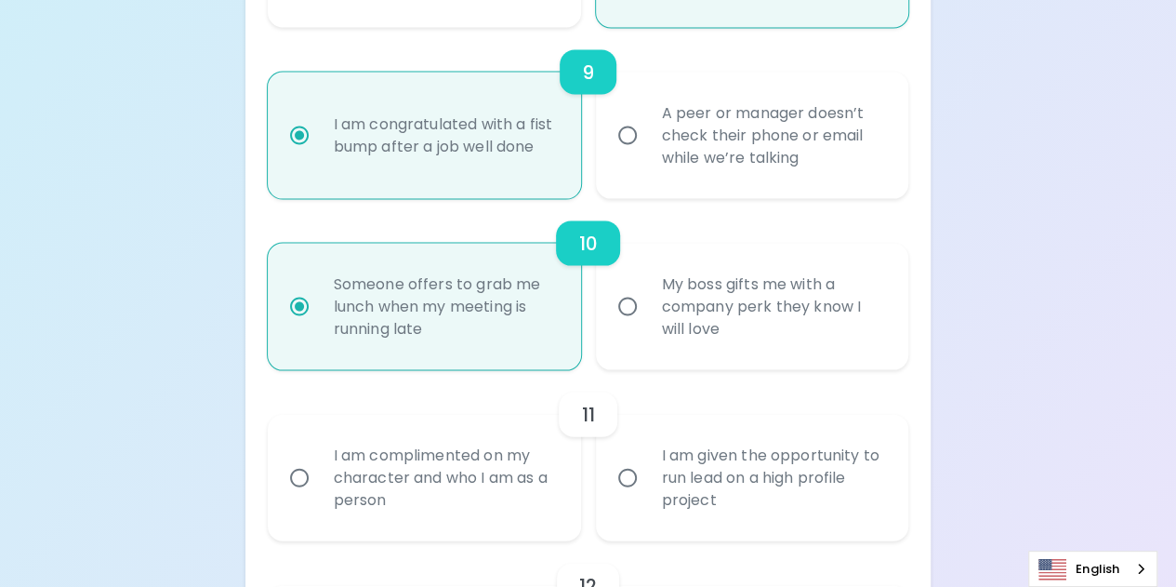
radio input "false"
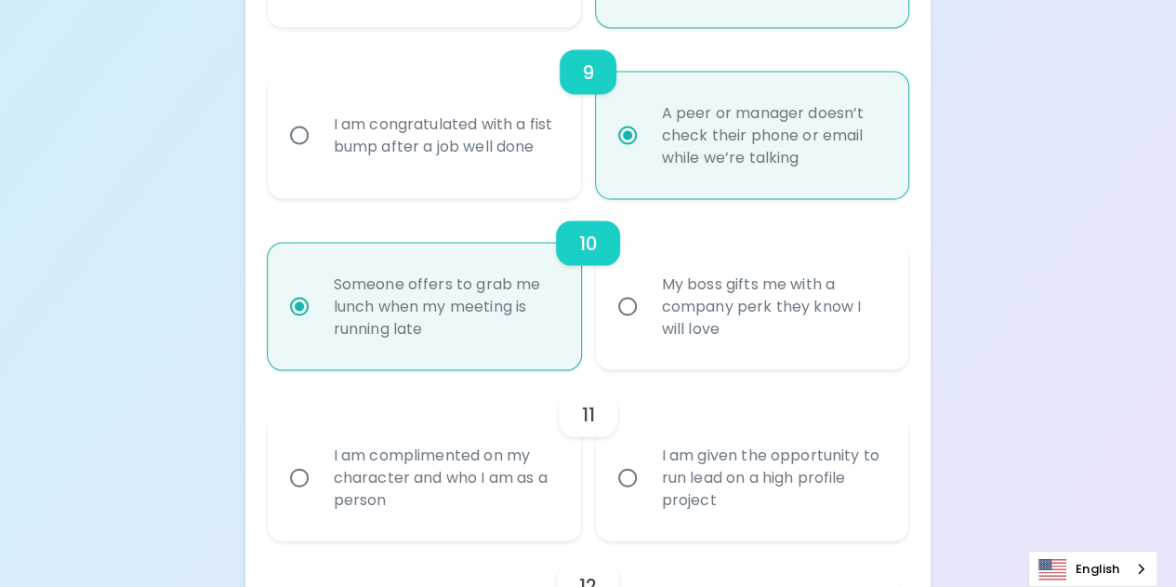
radio input "true"
click at [450, 134] on div "I am congratulated with a fist bump after a job well done" at bounding box center [445, 135] width 252 height 89
click at [319, 134] on input "I am congratulated with a fist bump after a job well done" at bounding box center [299, 135] width 39 height 39
radio input "false"
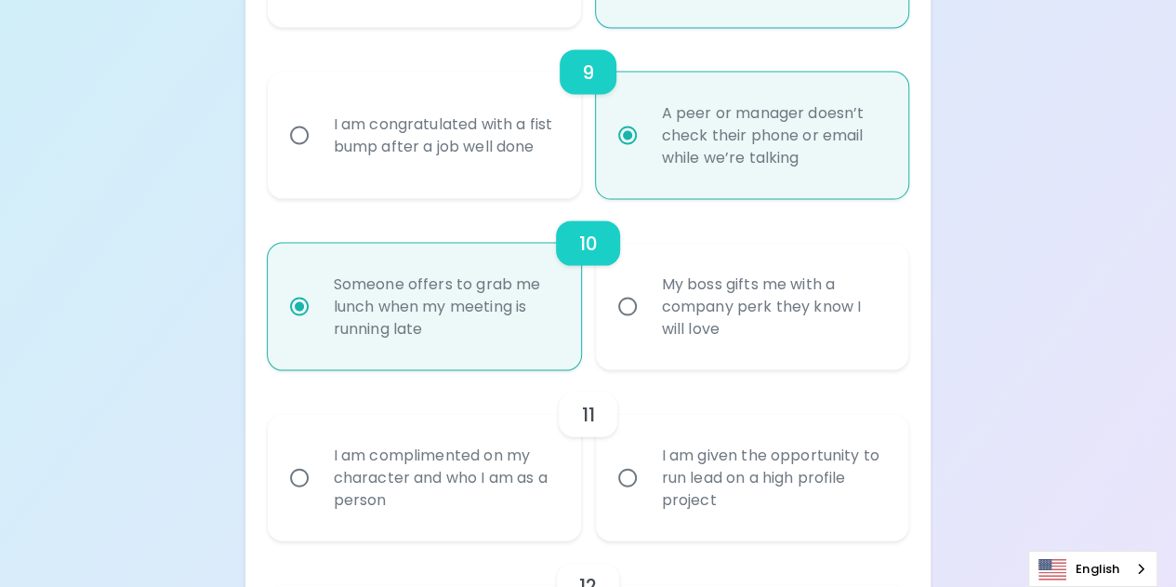
radio input "false"
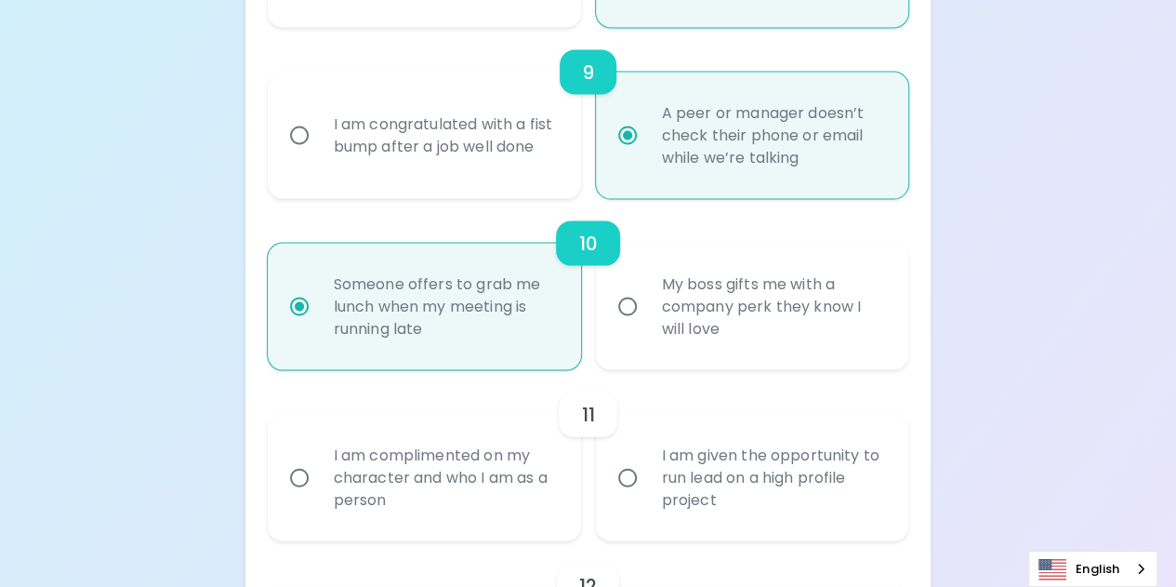
radio input "false"
radio input "true"
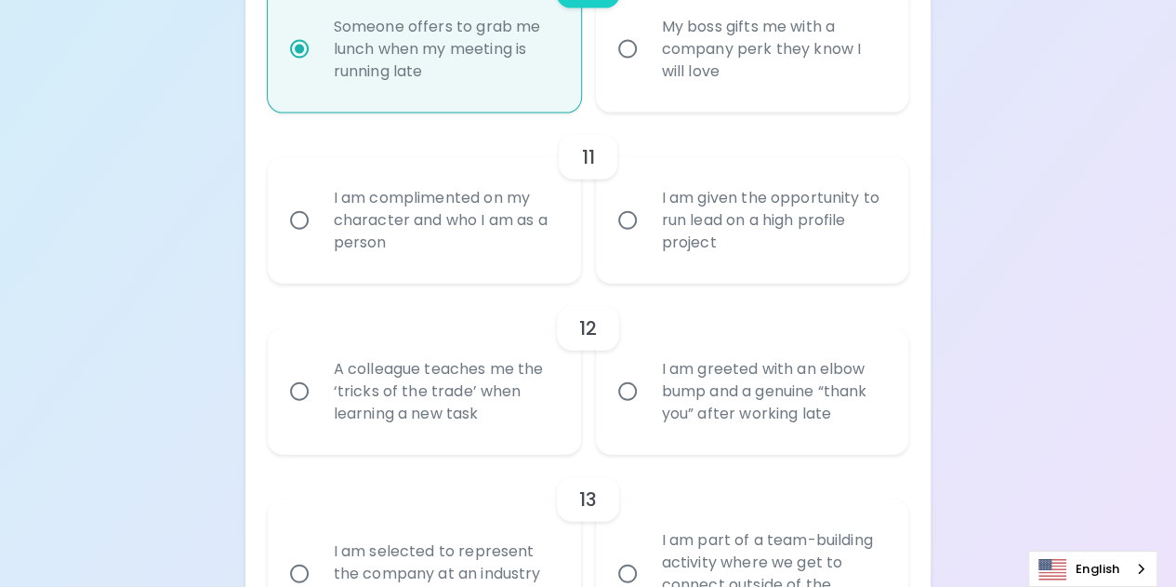
scroll to position [2087, 0]
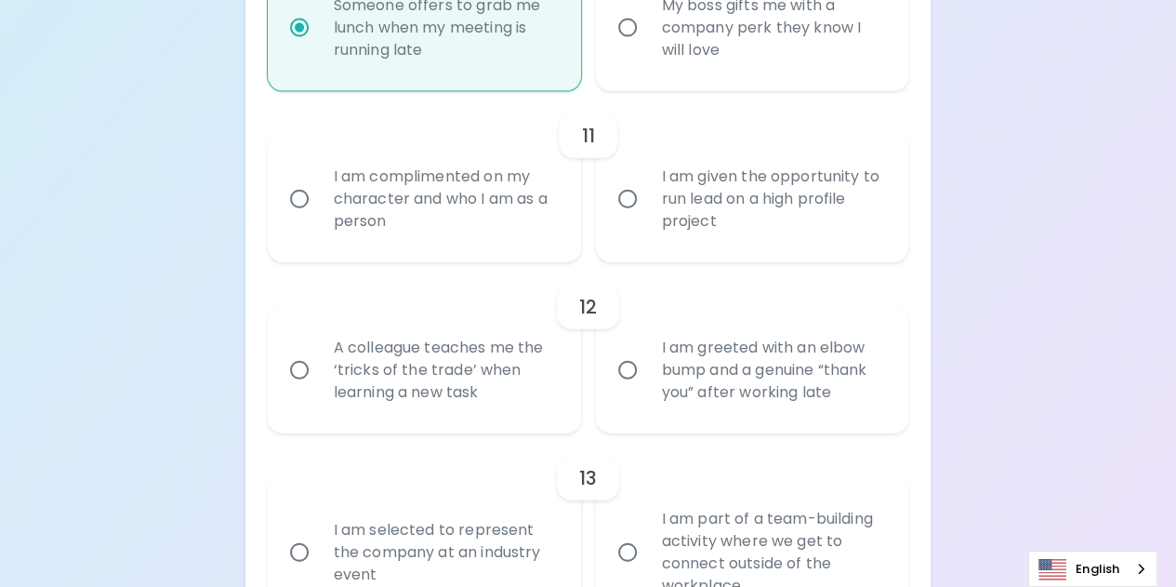
radio input "true"
click at [772, 185] on div "I am given the opportunity to run lead on a high profile project" at bounding box center [773, 199] width 252 height 112
click at [647, 185] on input "I am given the opportunity to run lead on a high profile project" at bounding box center [627, 198] width 39 height 39
radio input "false"
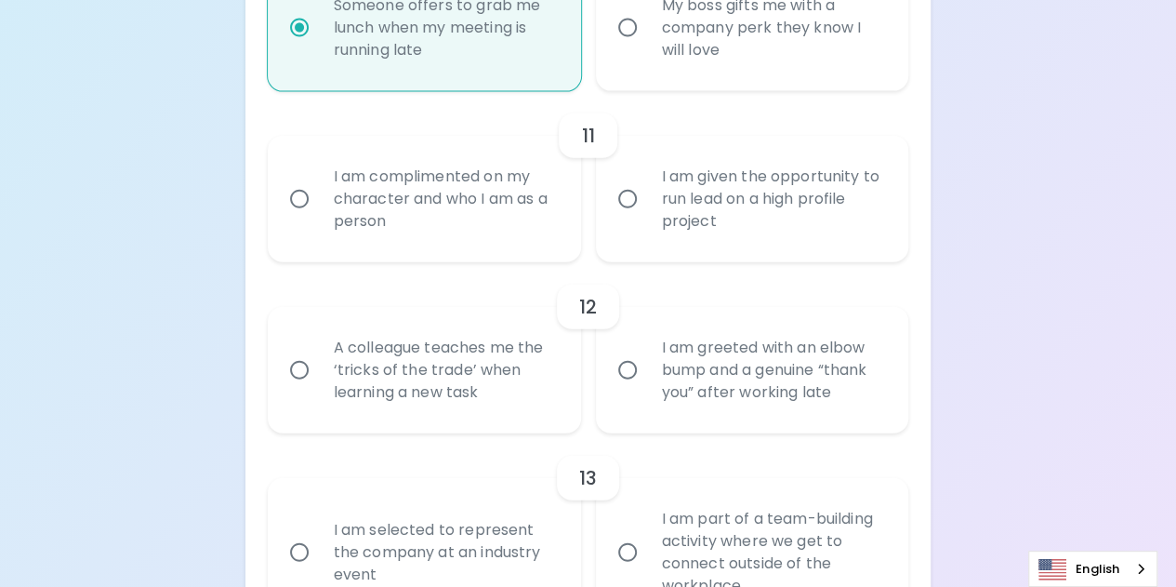
radio input "false"
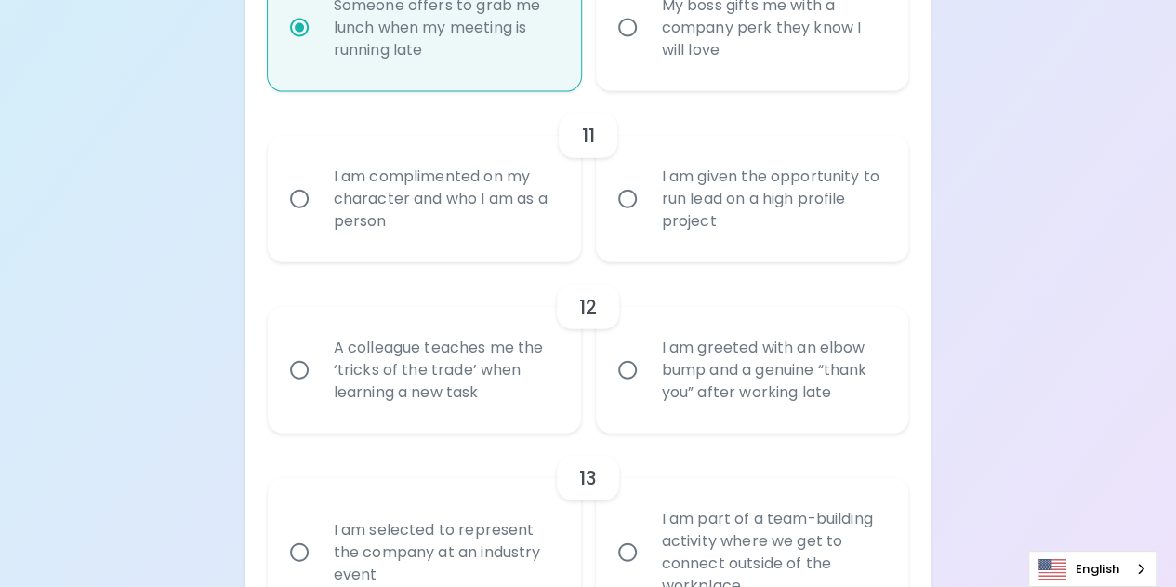
radio input "false"
radio input "true"
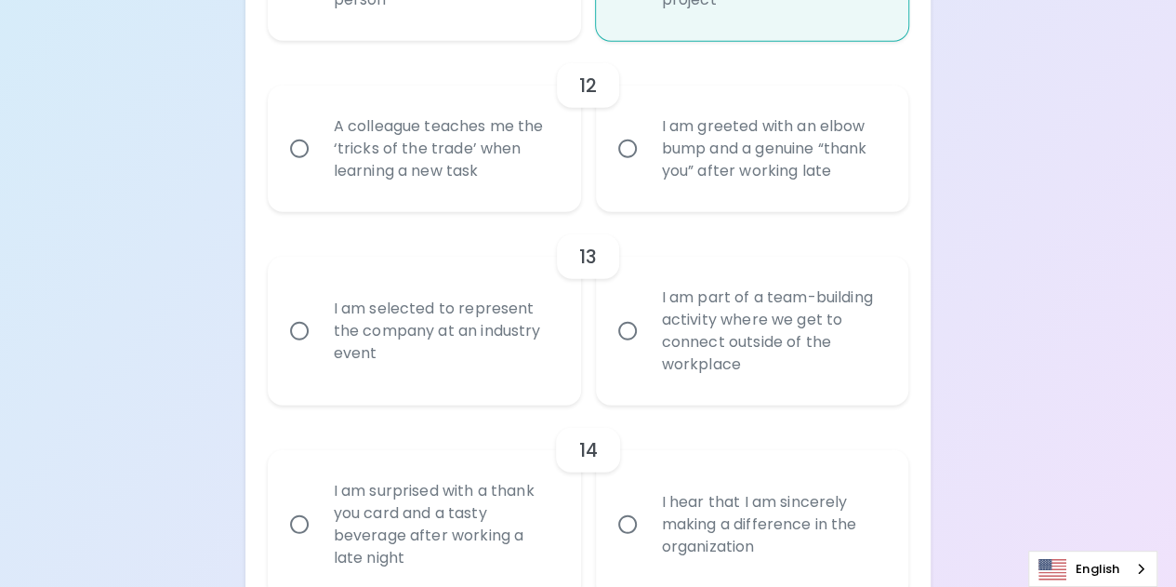
scroll to position [2329, 0]
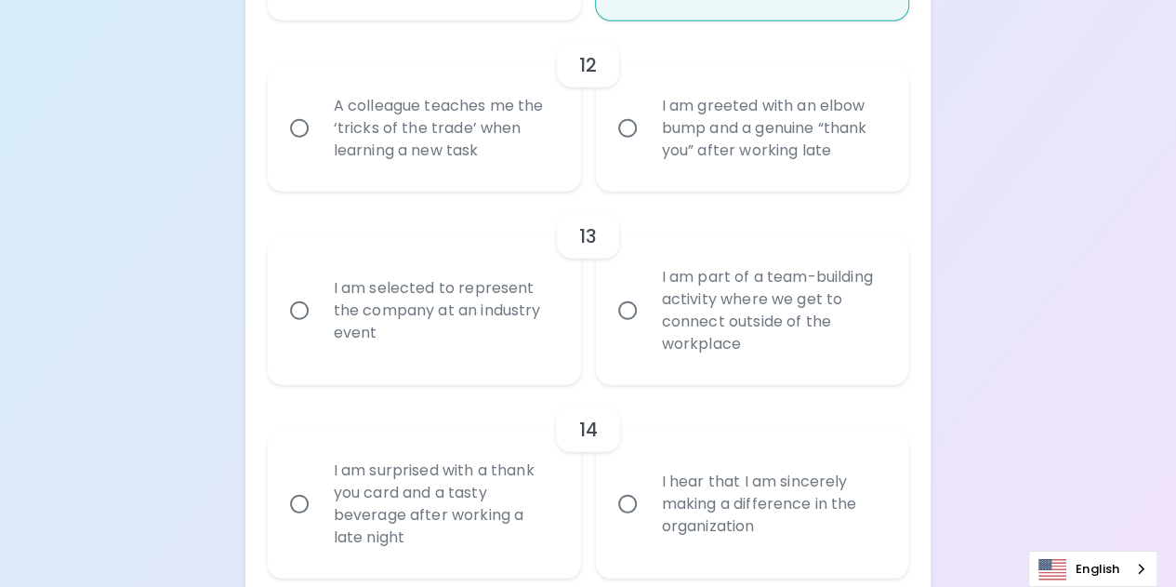
radio input "true"
click at [428, 125] on div "A colleague teaches me the ‘tricks of the trade’ when learning a new task" at bounding box center [445, 129] width 252 height 112
click at [319, 125] on input "A colleague teaches me the ‘tricks of the trade’ when learning a new task" at bounding box center [299, 128] width 39 height 39
radio input "false"
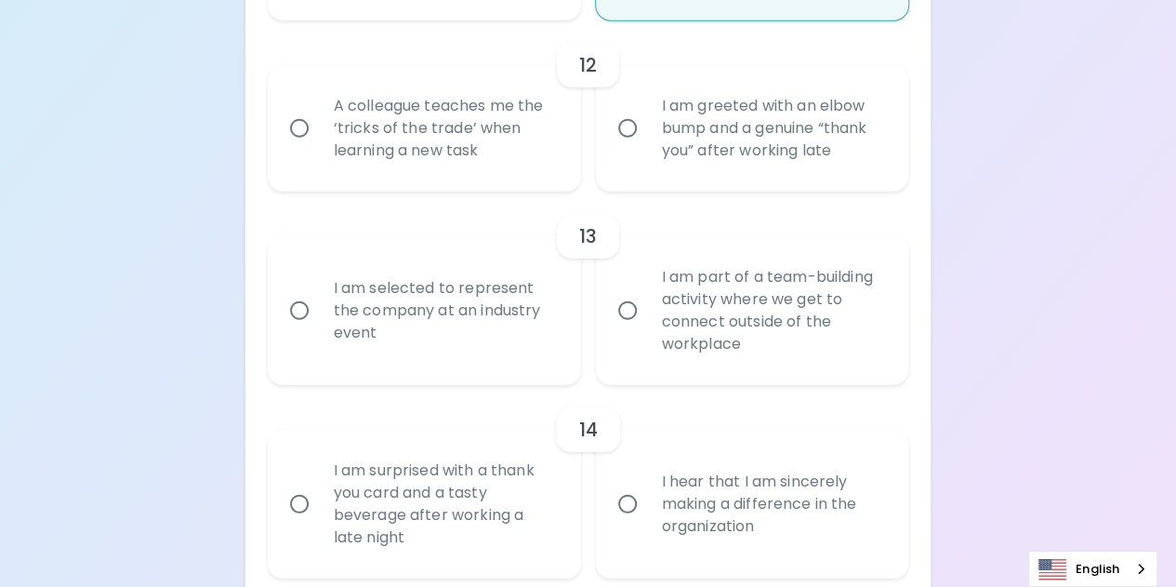
radio input "false"
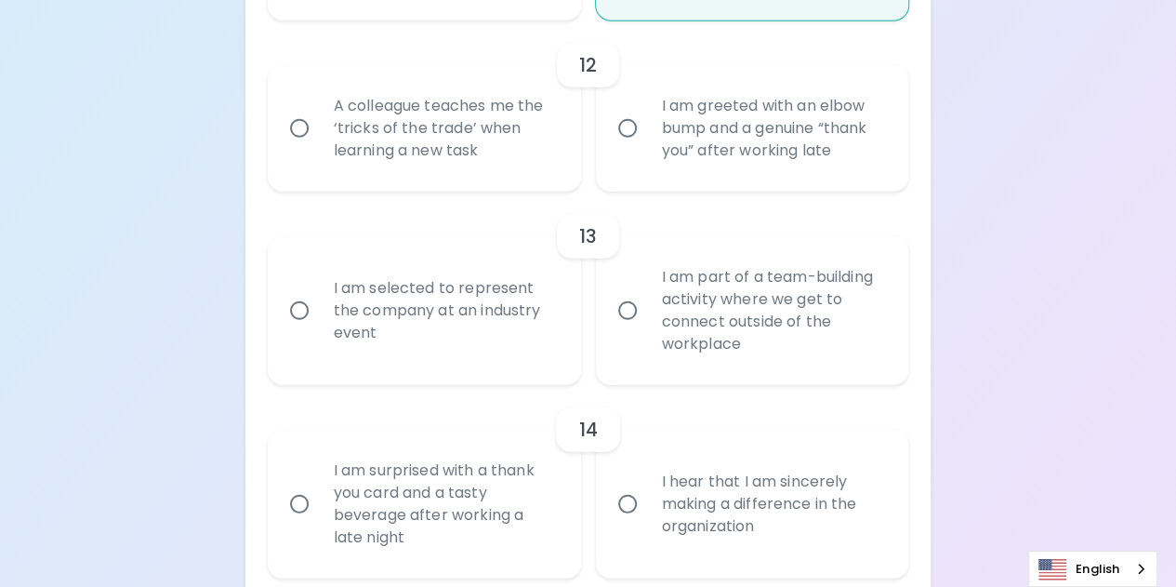
radio input "false"
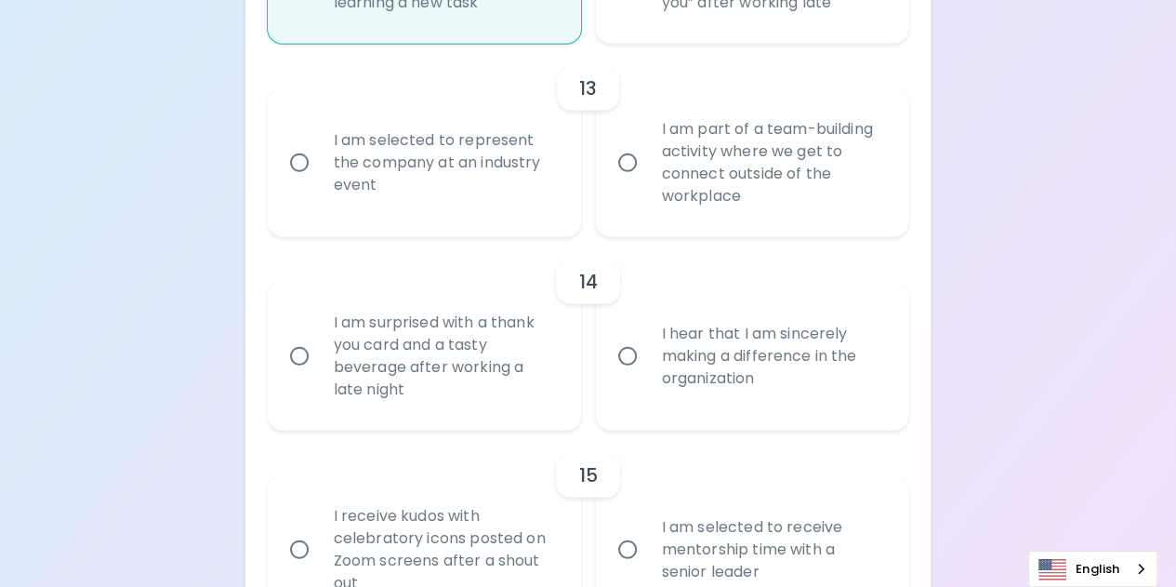
scroll to position [2477, 0]
radio input "true"
click at [478, 151] on div "I am selected to represent the company at an industry event" at bounding box center [445, 162] width 252 height 112
click at [319, 151] on input "I am selected to represent the company at an industry event" at bounding box center [299, 161] width 39 height 39
radio input "false"
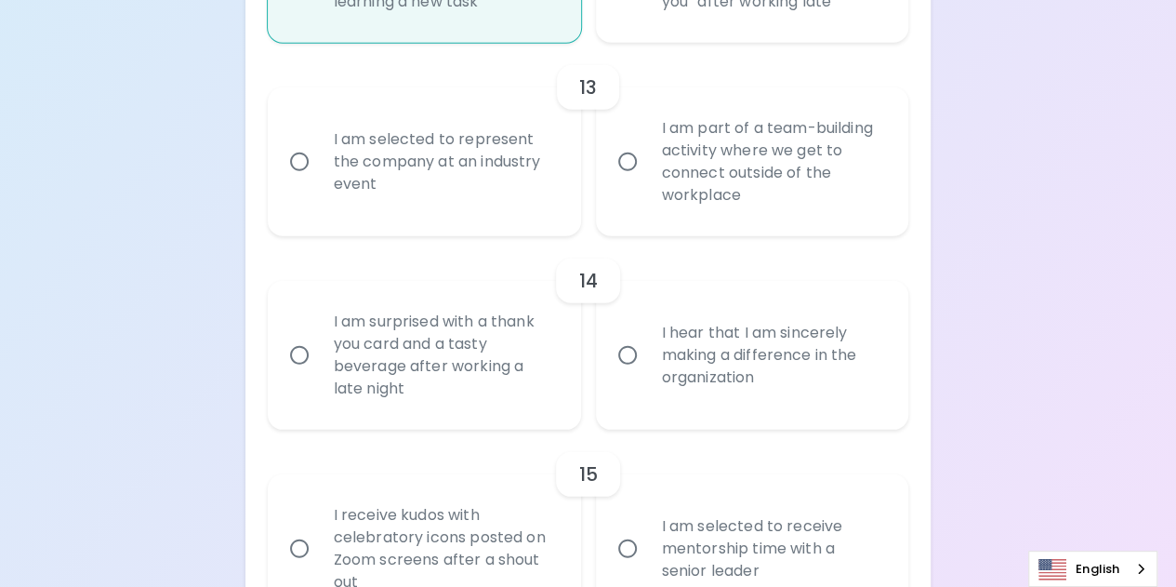
radio input "false"
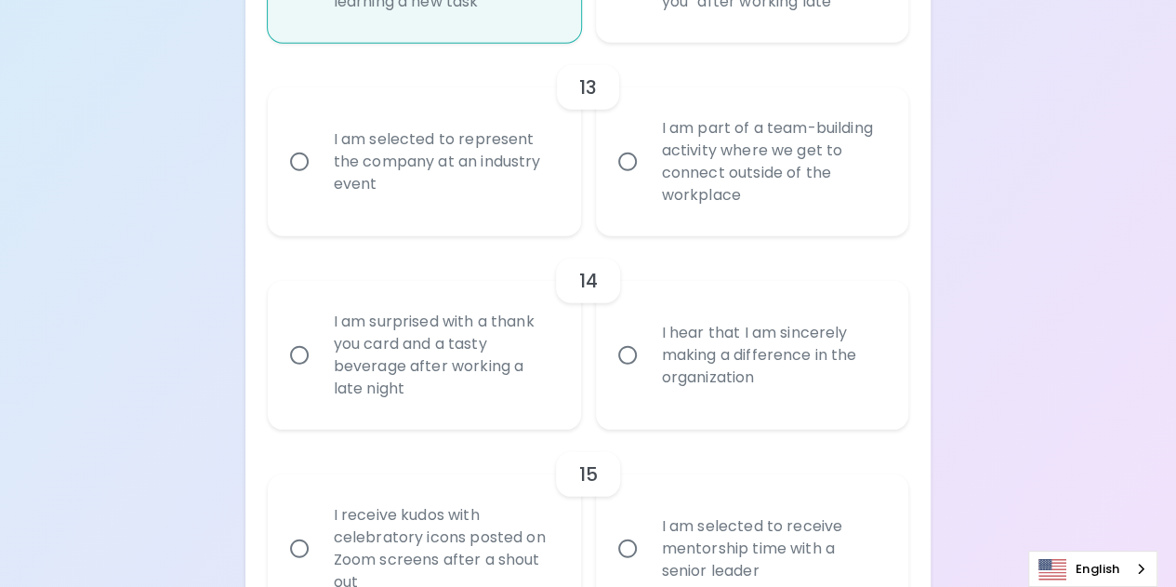
radio input "false"
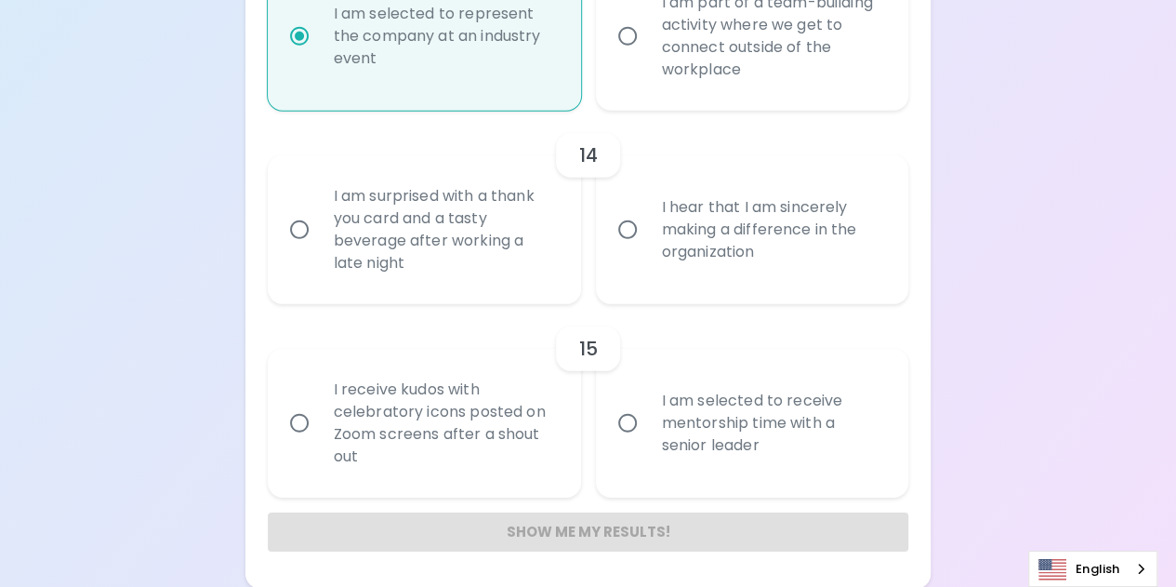
scroll to position [2604, 0]
radio input "true"
click at [671, 227] on div "I hear that I am sincerely making a difference in the organization" at bounding box center [773, 229] width 252 height 112
click at [647, 227] on input "I hear that I am sincerely making a difference in the organization" at bounding box center [627, 228] width 39 height 39
radio input "false"
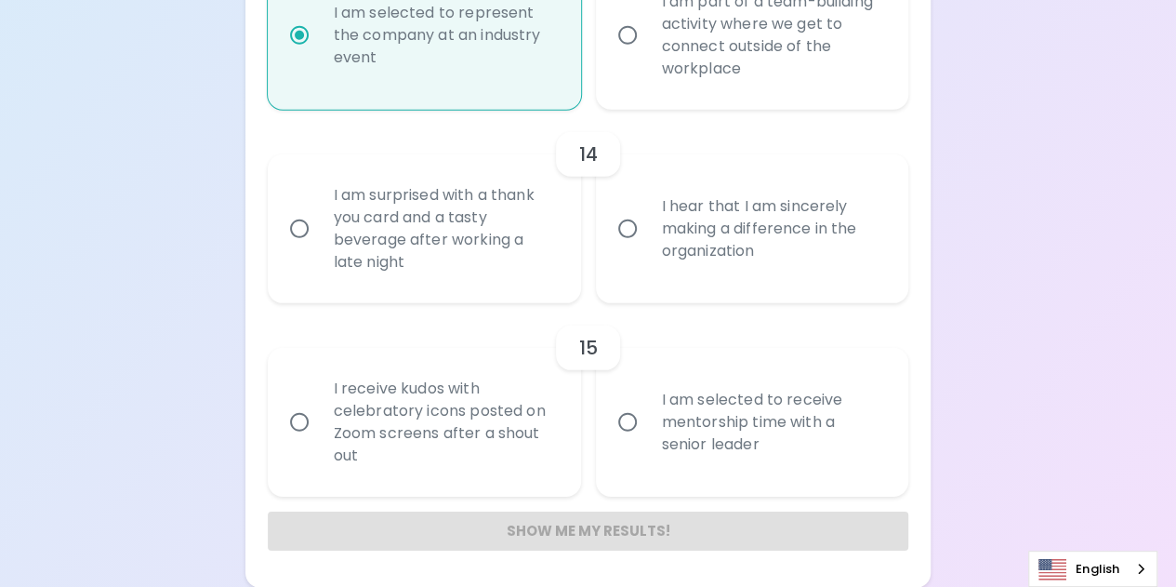
radio input "false"
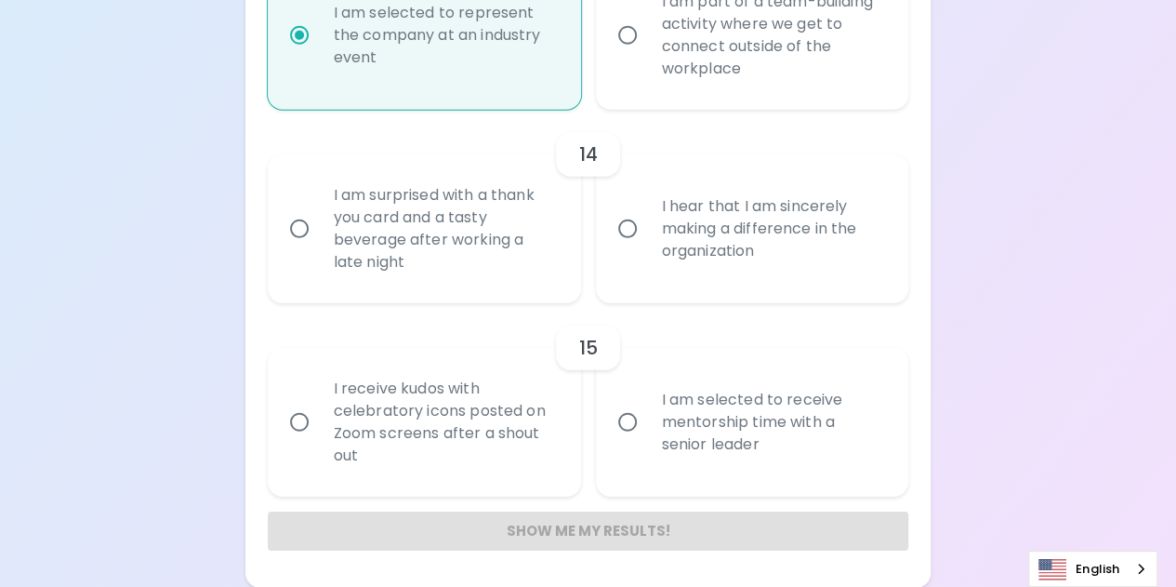
radio input "false"
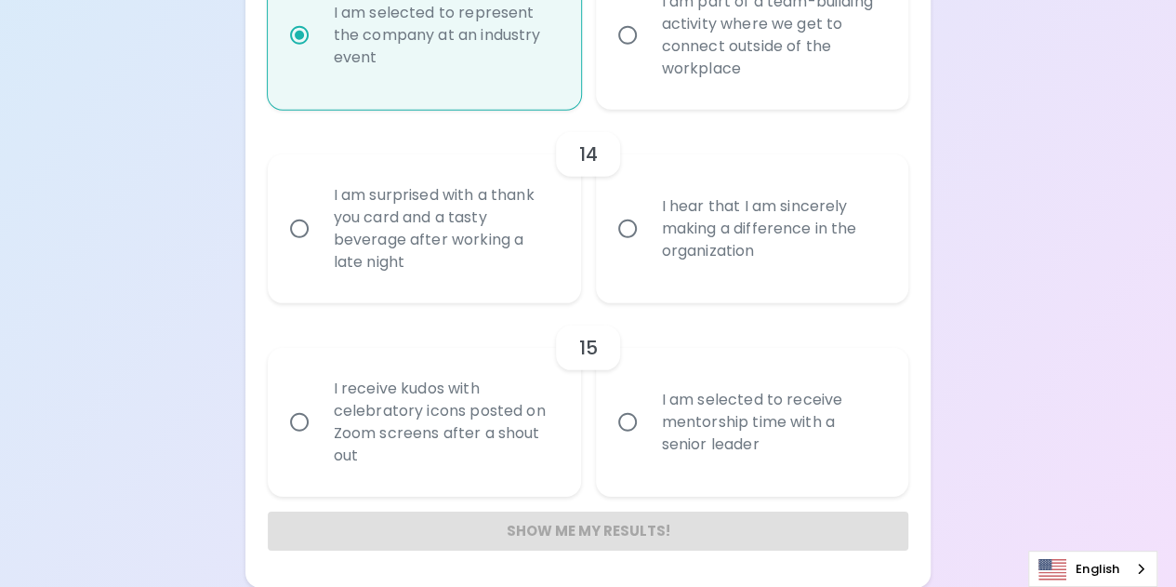
radio input "false"
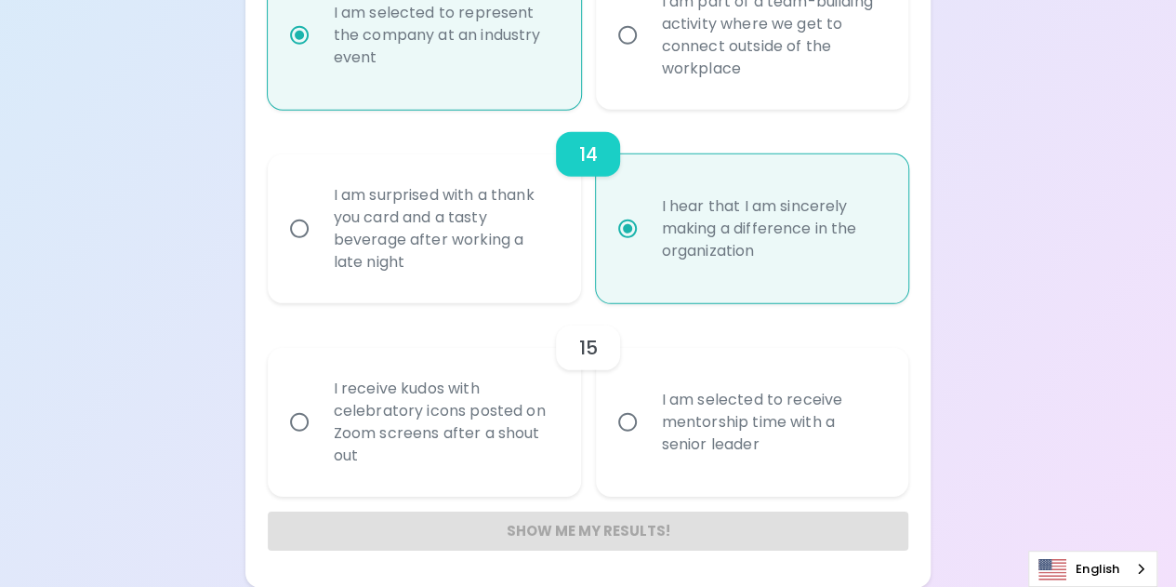
radio input "true"
click at [683, 425] on div "I am selected to receive mentorship time with a senior leader" at bounding box center [773, 422] width 252 height 112
click at [647, 425] on input "I am selected to receive mentorship time with a senior leader" at bounding box center [627, 422] width 39 height 39
radio input "false"
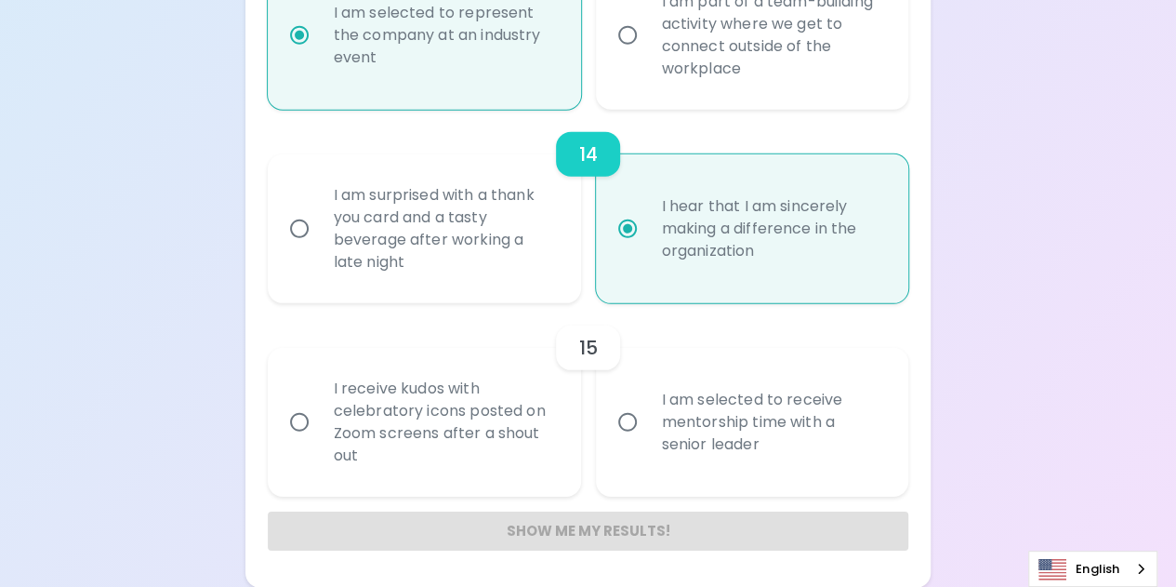
radio input "false"
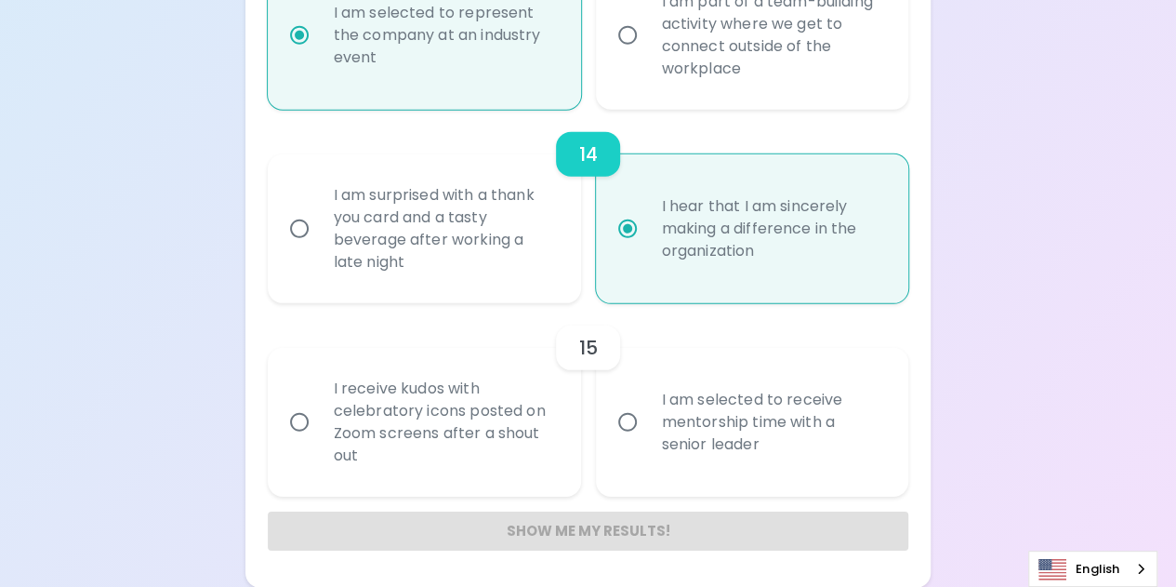
radio input "false"
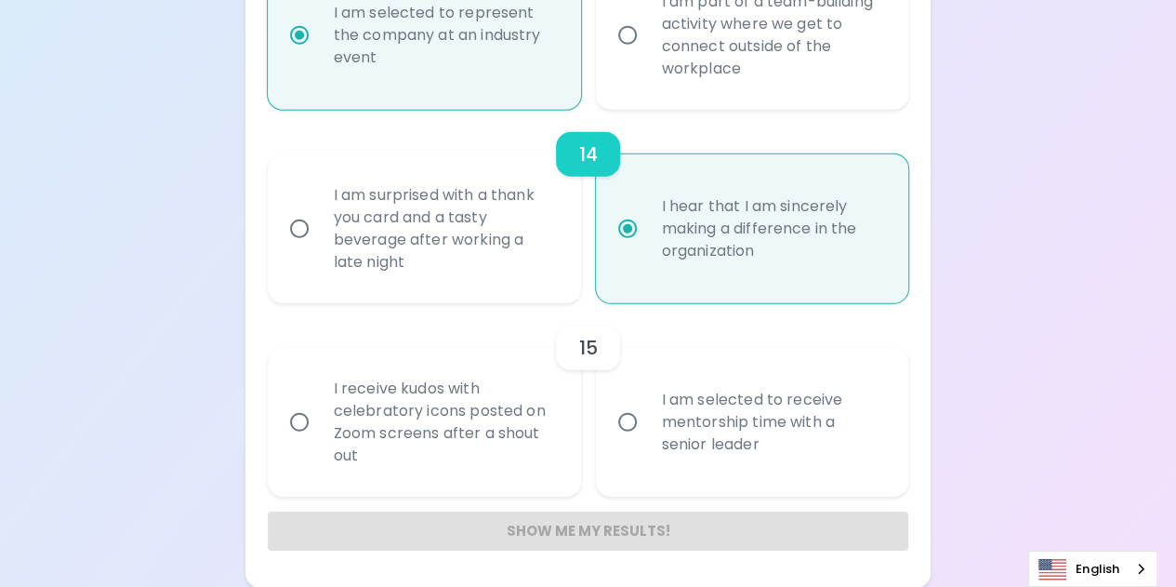
radio input "false"
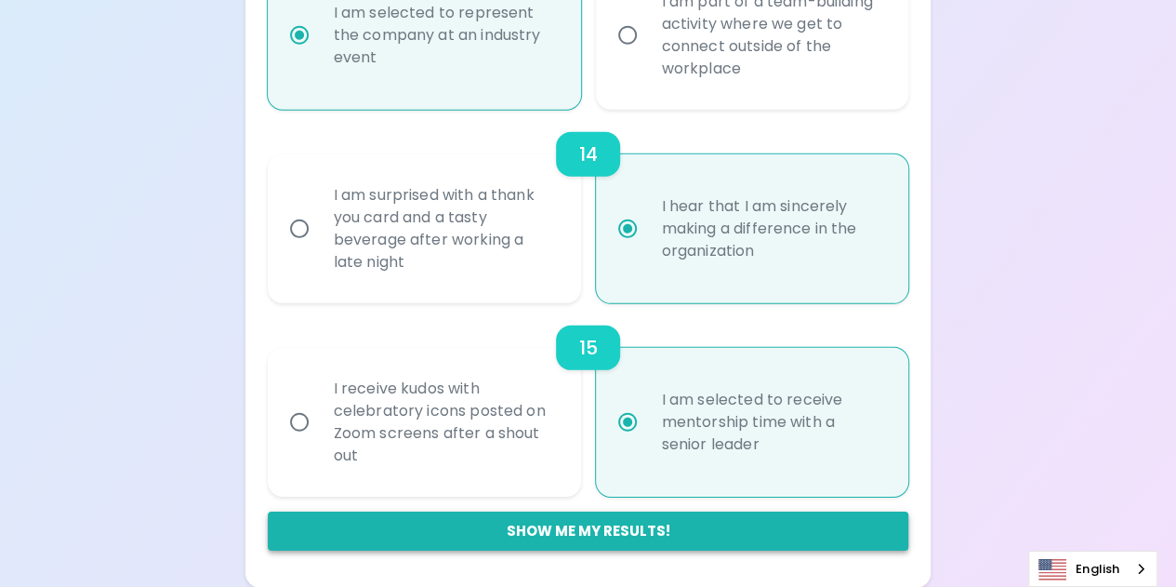
radio input "true"
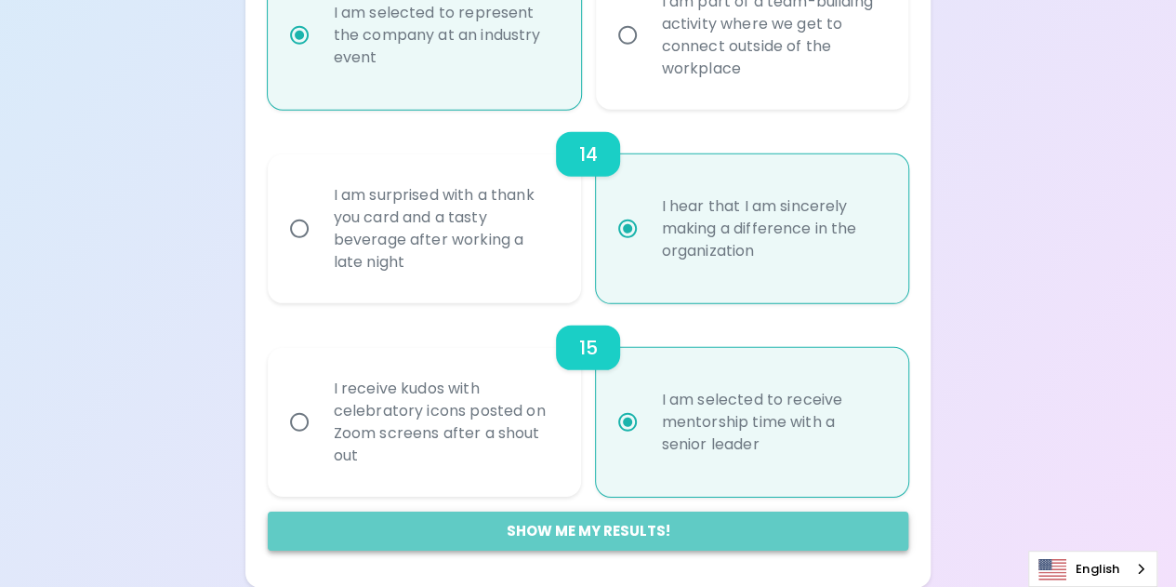
click at [606, 518] on button "Show me my results!" at bounding box center [588, 530] width 641 height 39
radio input "false"
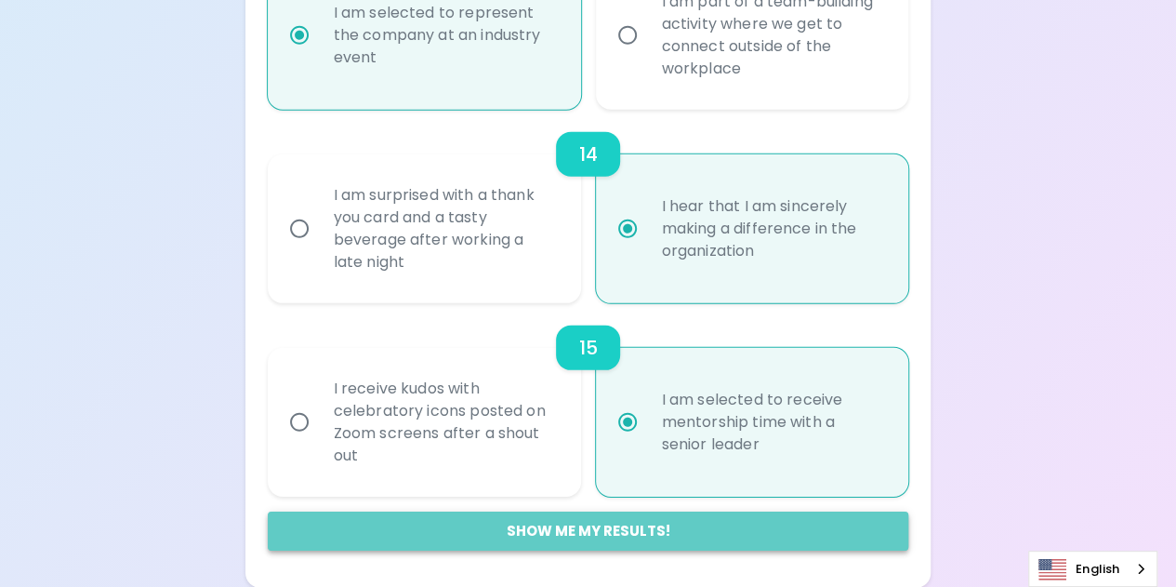
radio input "false"
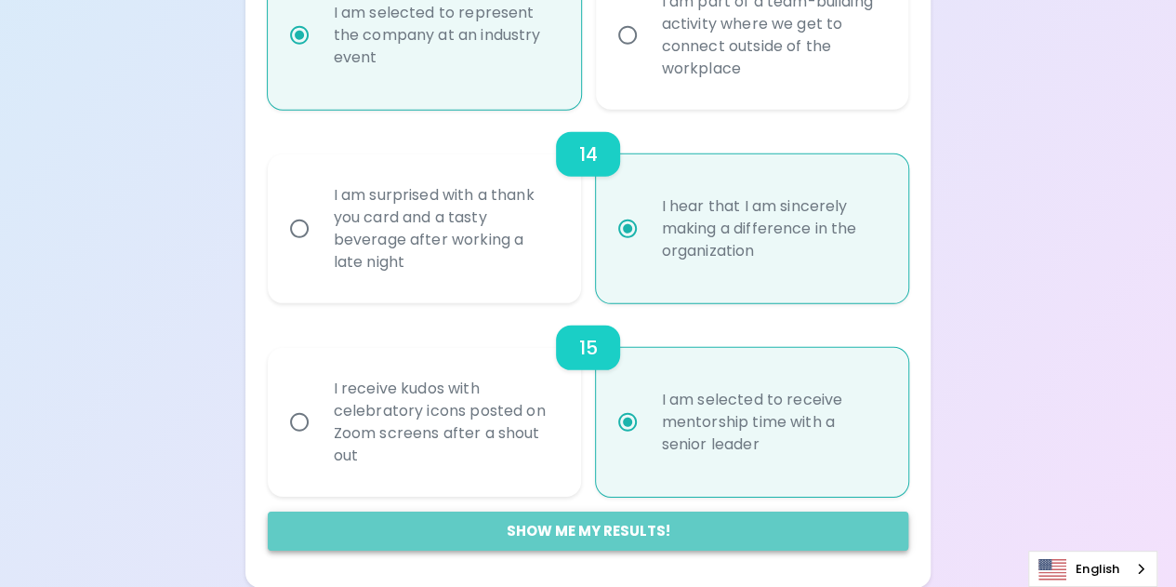
radio input "false"
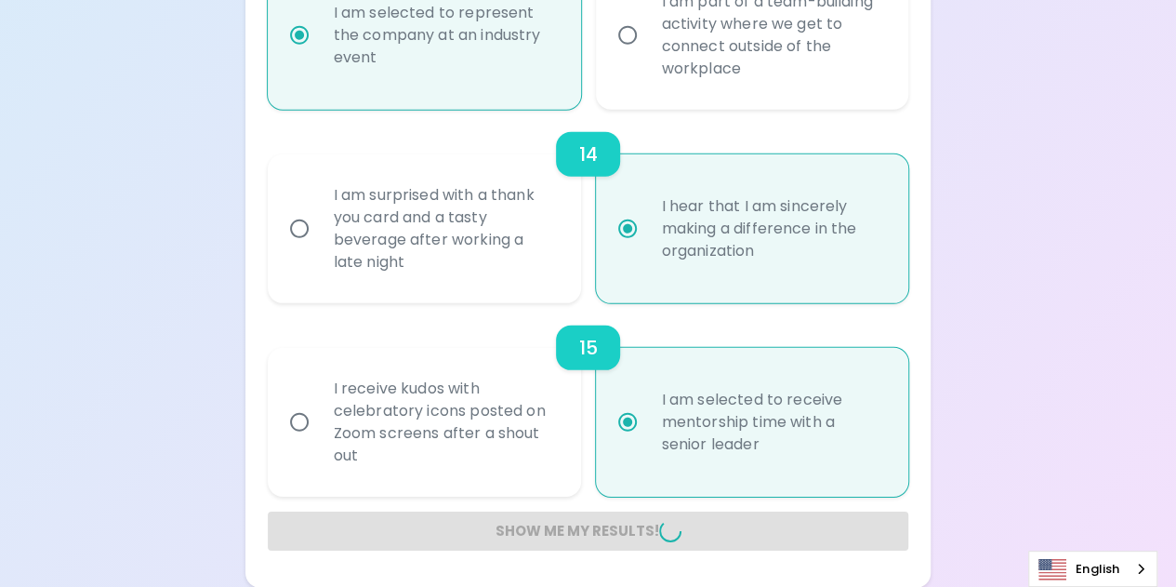
radio input "false"
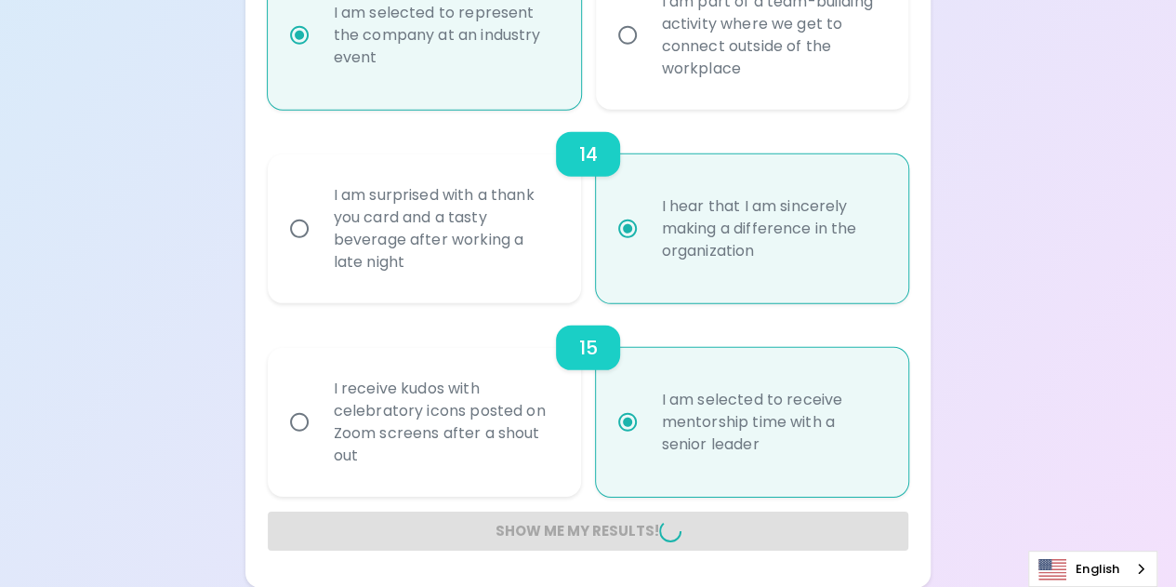
radio input "false"
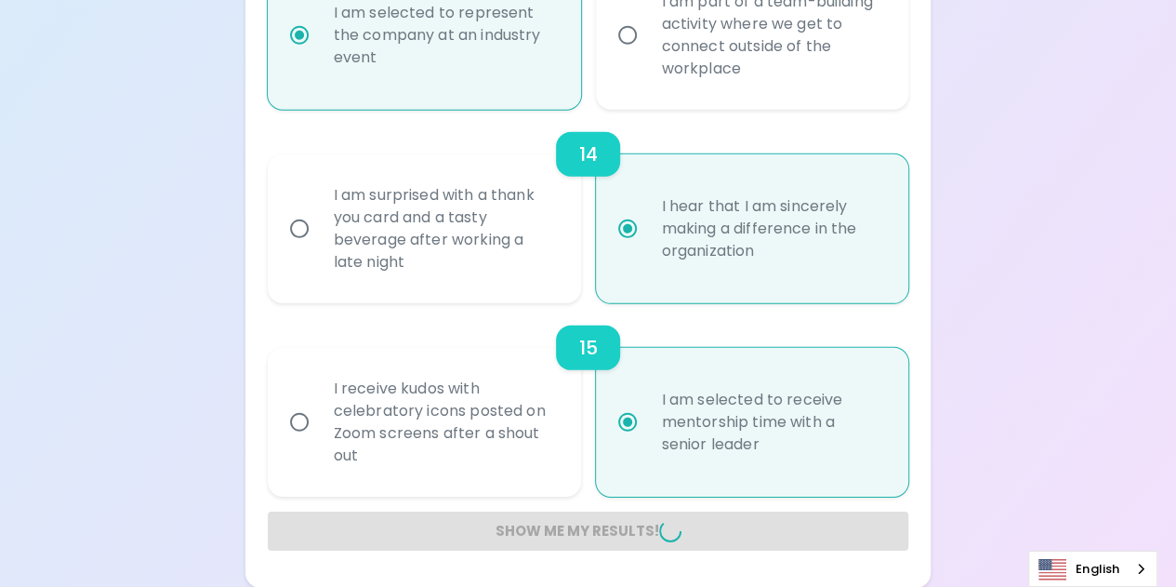
radio input "false"
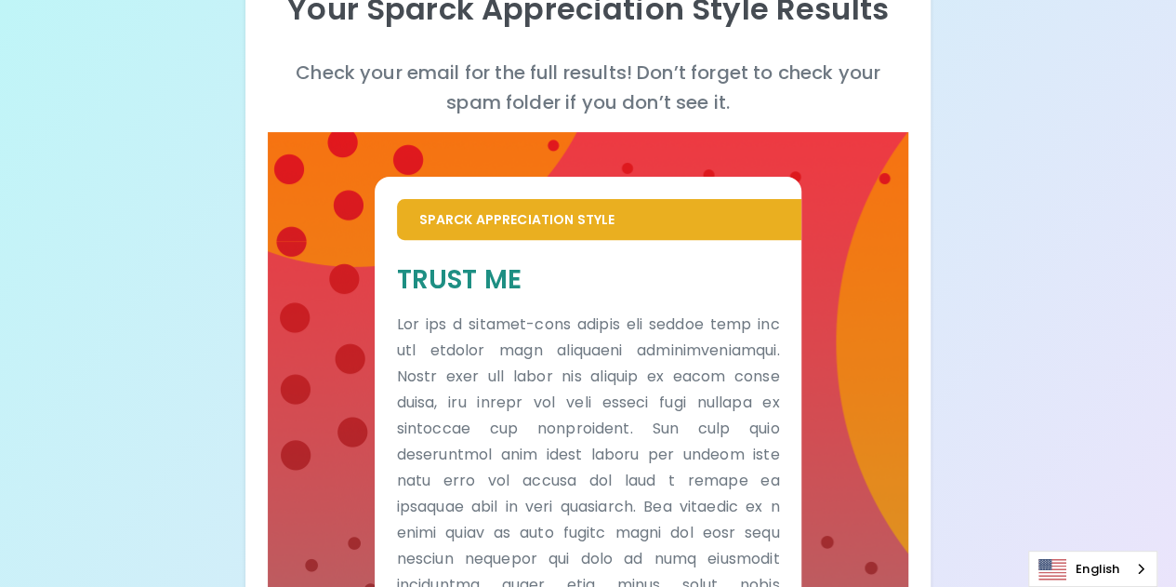
scroll to position [197, 0]
